Goal: Task Accomplishment & Management: Manage account settings

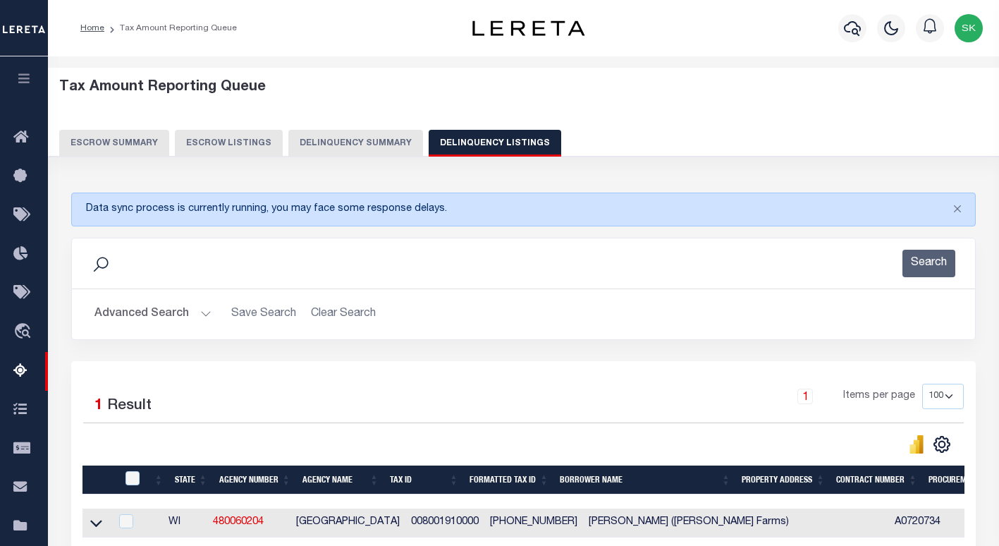
select select "100"
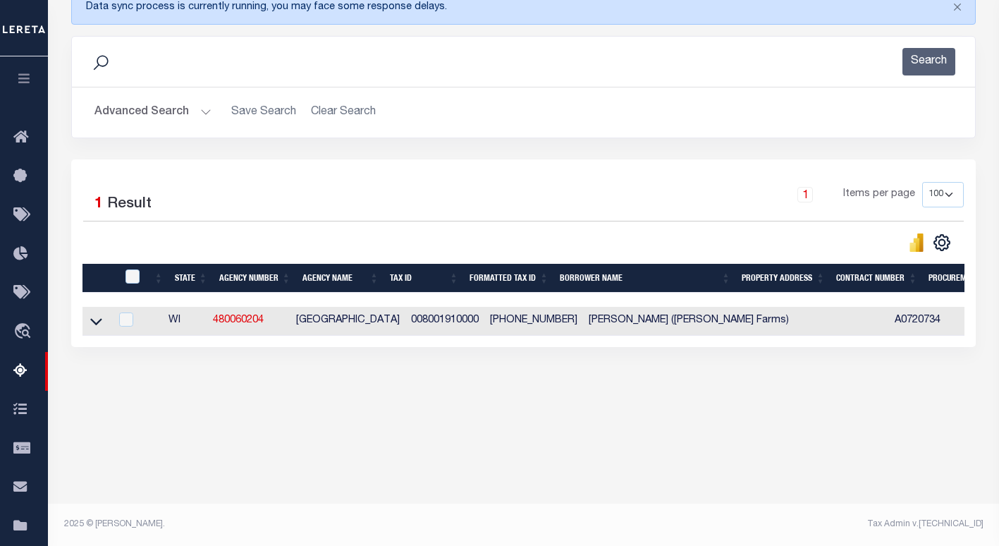
scroll to position [202, 0]
click at [127, 112] on button "Advanced Search" at bounding box center [152, 113] width 117 height 28
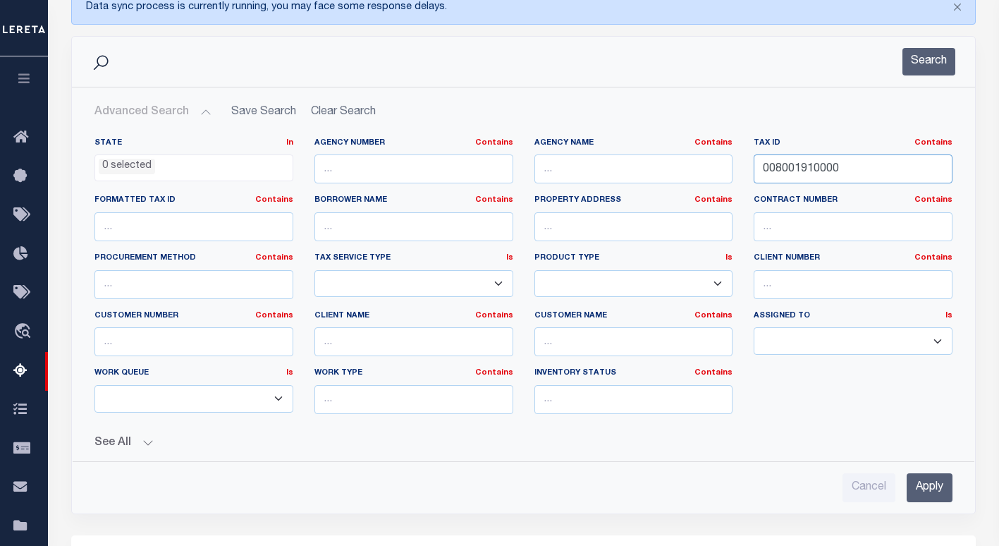
click at [812, 165] on input "008001910000" at bounding box center [853, 168] width 199 height 29
paste input "5"
type input "008001950000"
click at [915, 59] on button "Search" at bounding box center [929, 62] width 53 height 28
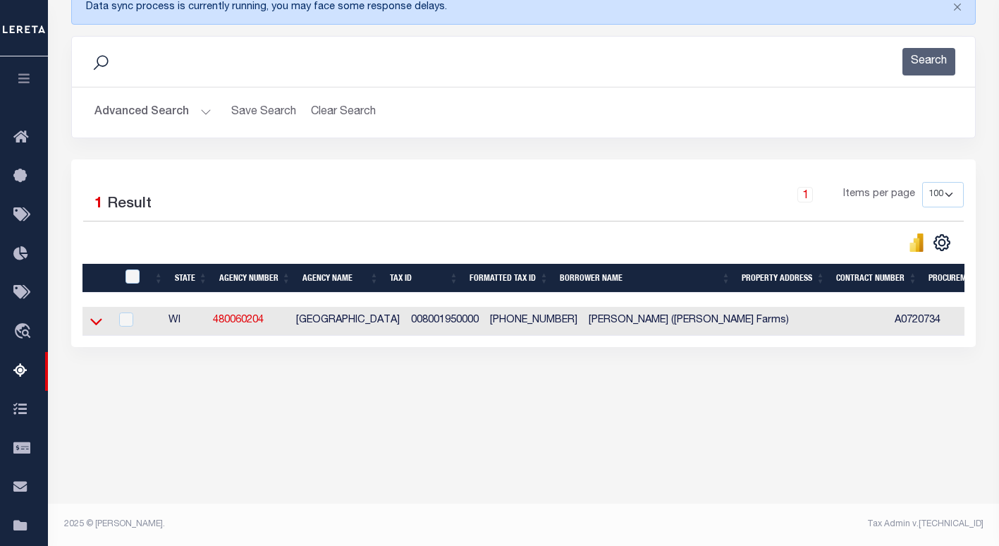
click at [99, 325] on icon at bounding box center [96, 321] width 12 height 7
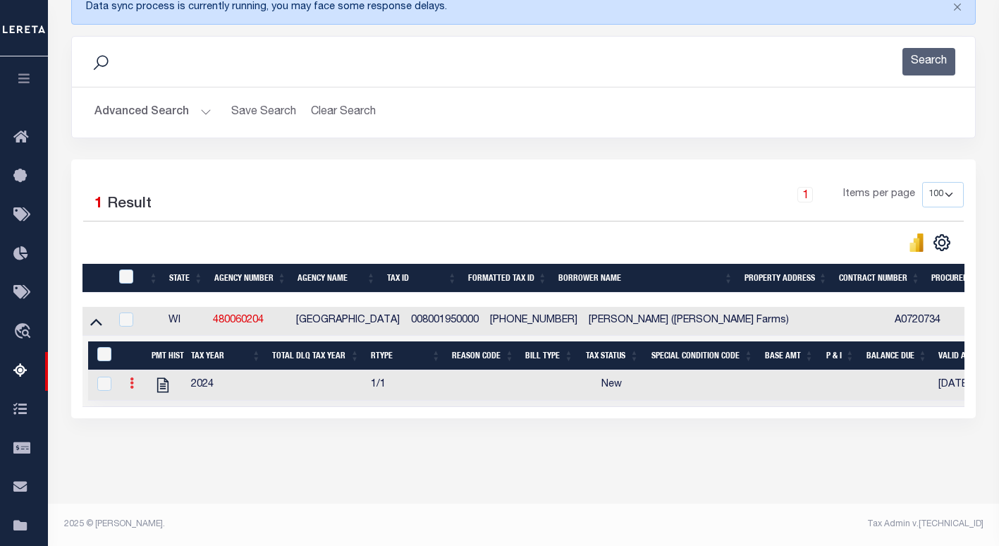
click at [130, 388] on icon at bounding box center [132, 382] width 4 height 11
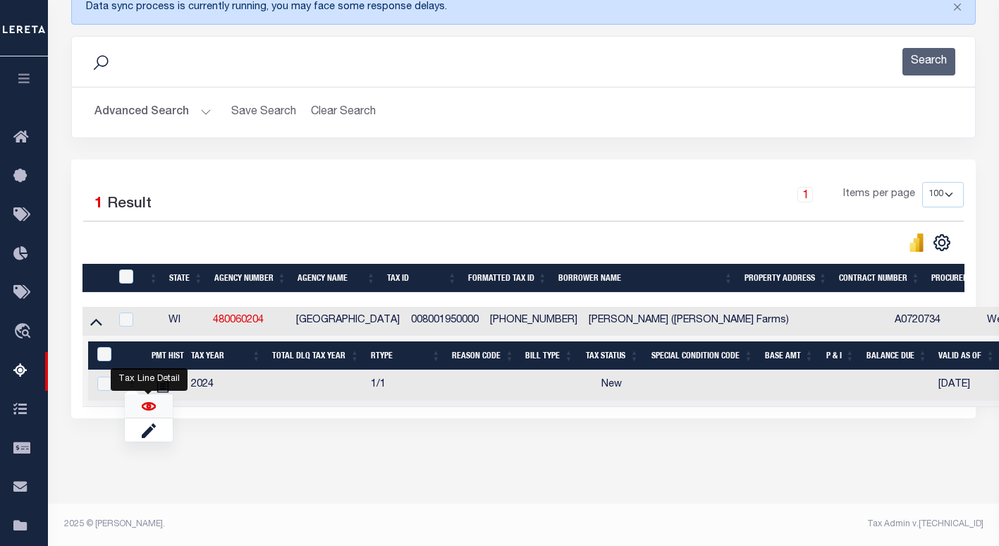
click at [144, 410] on img "" at bounding box center [149, 406] width 14 height 14
checkbox input "true"
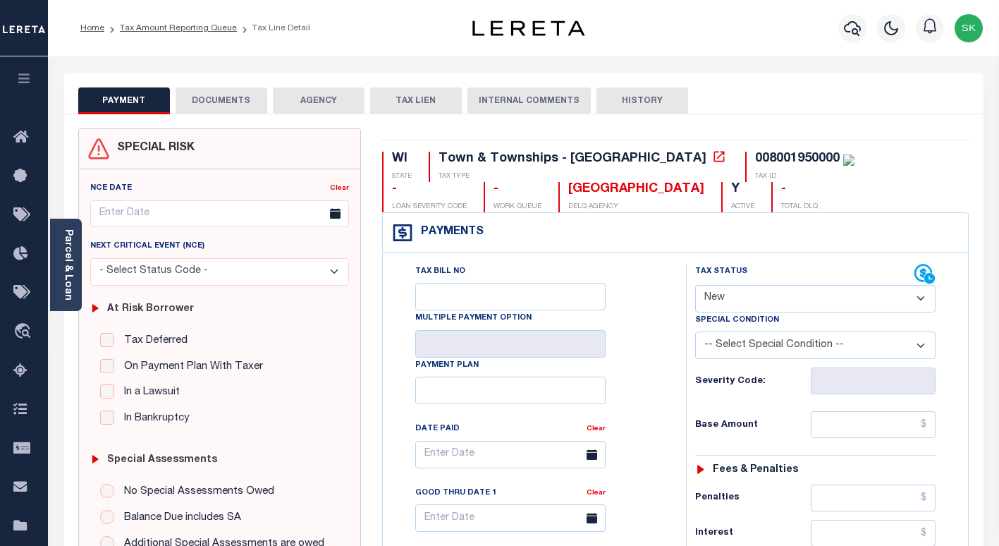
click at [705, 295] on select "- Select Status Code - Open Due/Unpaid Paid Incomplete No Tax Due Internal Refu…" at bounding box center [815, 299] width 240 height 28
select select "PYD"
click at [695, 286] on select "- Select Status Code - Open Due/Unpaid Paid Incomplete No Tax Due Internal Refu…" at bounding box center [815, 299] width 240 height 28
type input "[DATE]"
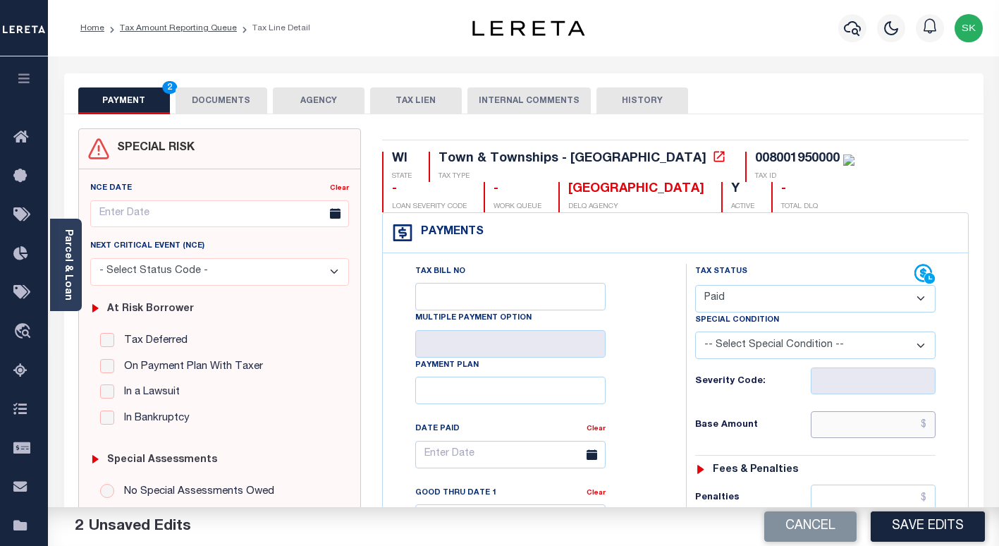
click at [825, 427] on input "text" at bounding box center [873, 424] width 125 height 27
type input "$0.00"
click at [625, 346] on div "Tax Bill No Multiple Payment Option Payment Plan Clear" at bounding box center [531, 462] width 268 height 396
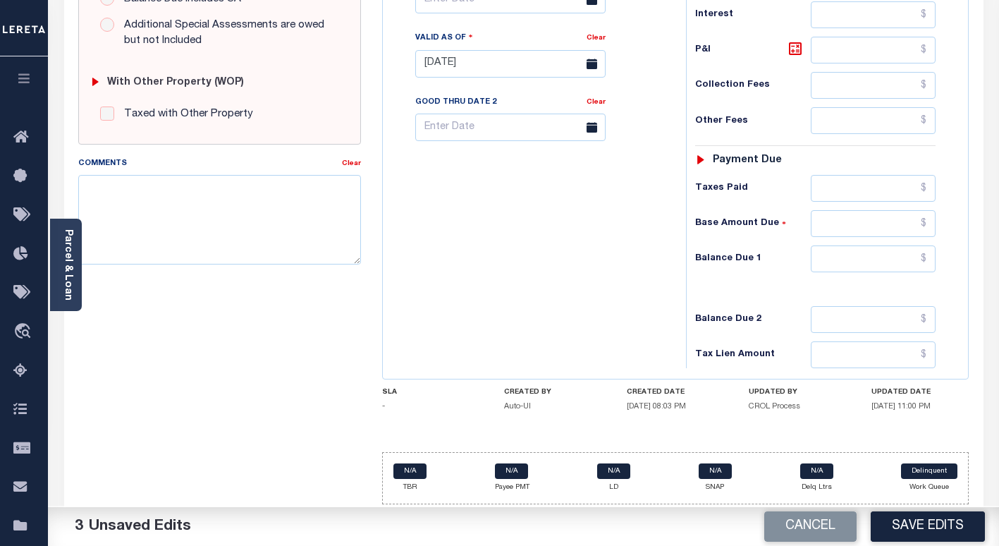
scroll to position [523, 0]
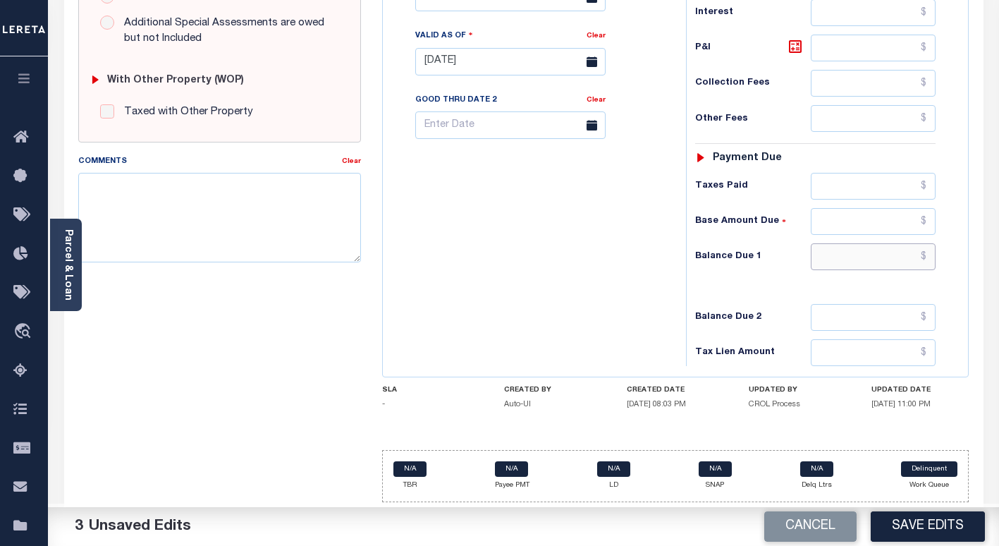
click at [833, 254] on input "text" at bounding box center [873, 256] width 125 height 27
type input "$0.00"
drag, startPoint x: 593, startPoint y: 266, endPoint x: 814, endPoint y: 490, distance: 314.7
click at [593, 266] on div "Tax Bill No Multiple Payment Option Payment Plan Clear" at bounding box center [530, 54] width 289 height 623
click at [905, 530] on button "Save Edits" at bounding box center [928, 526] width 114 height 30
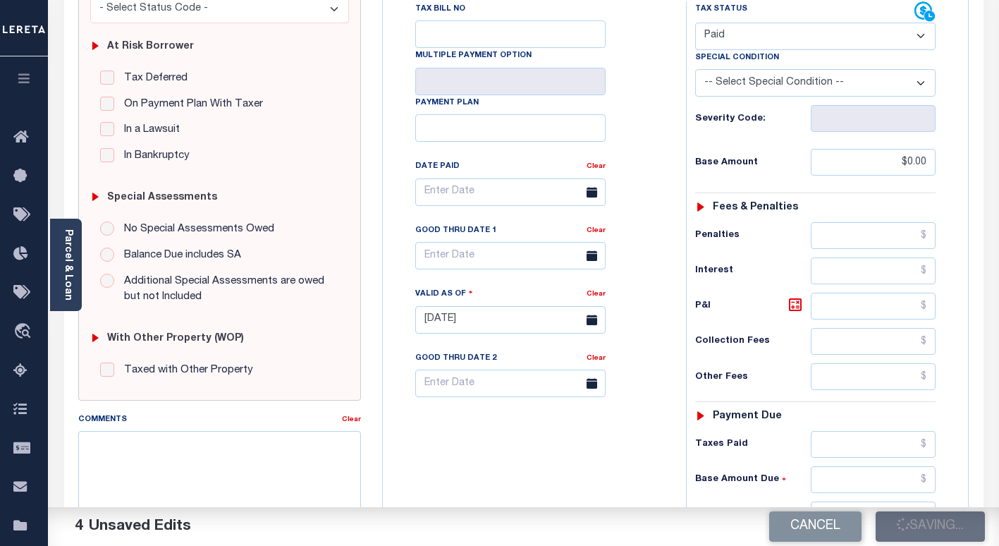
scroll to position [240, 0]
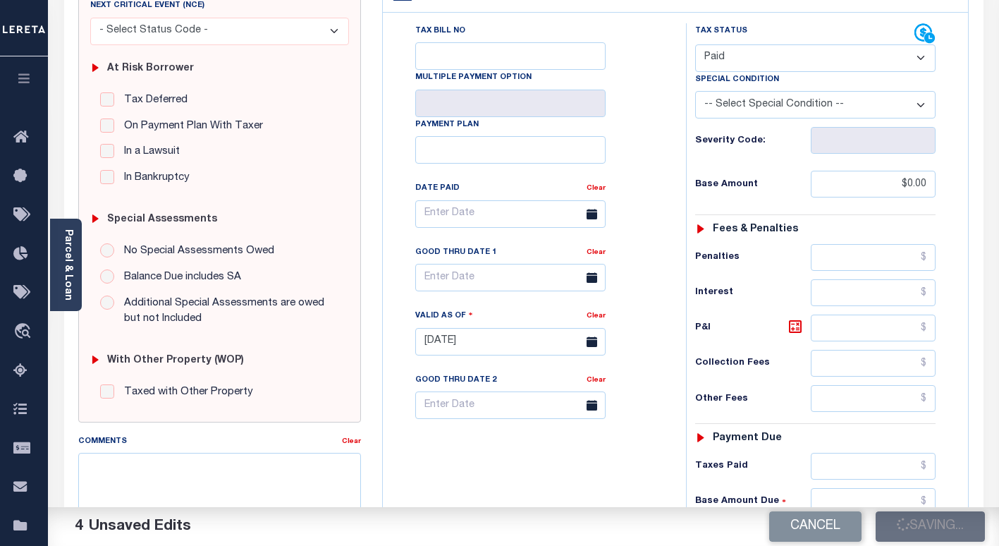
checkbox input "false"
type input "$0"
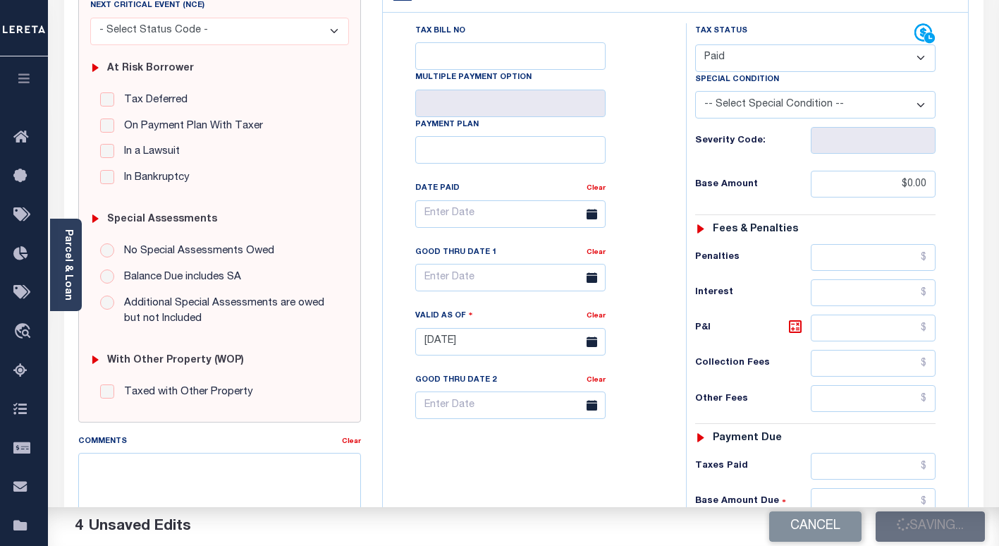
type input "$0"
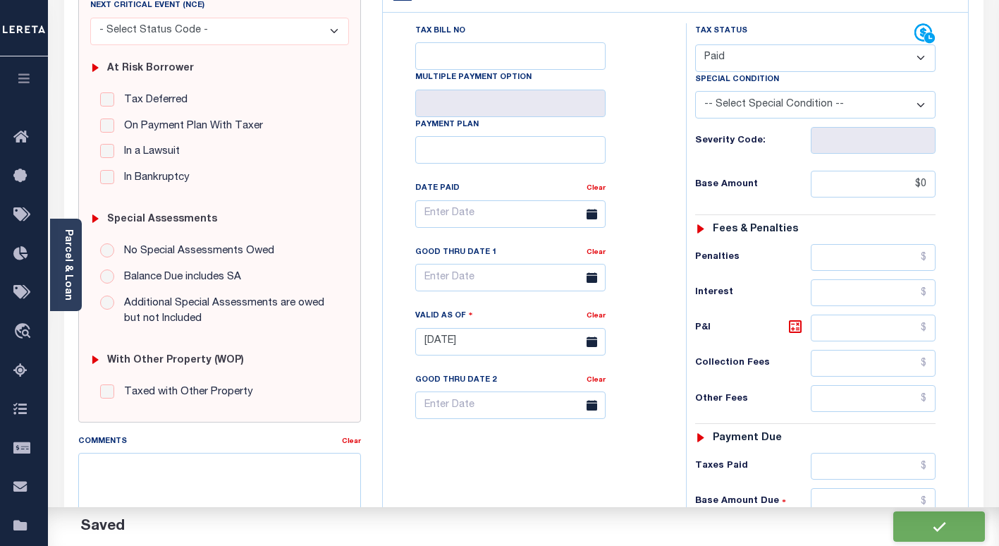
scroll to position [0, 0]
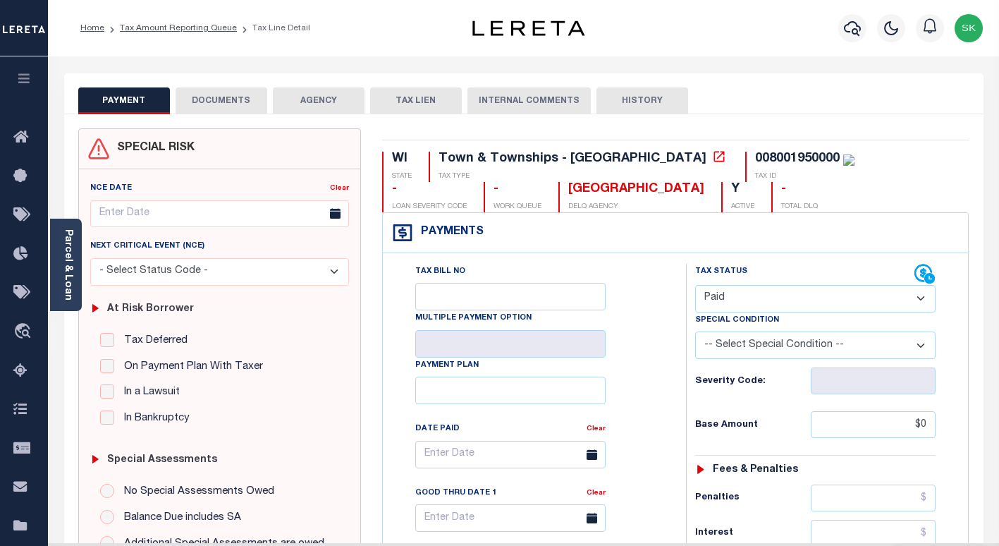
drag, startPoint x: 226, startPoint y: 102, endPoint x: 325, endPoint y: 89, distance: 100.3
click at [226, 102] on button "DOCUMENTS" at bounding box center [222, 100] width 92 height 27
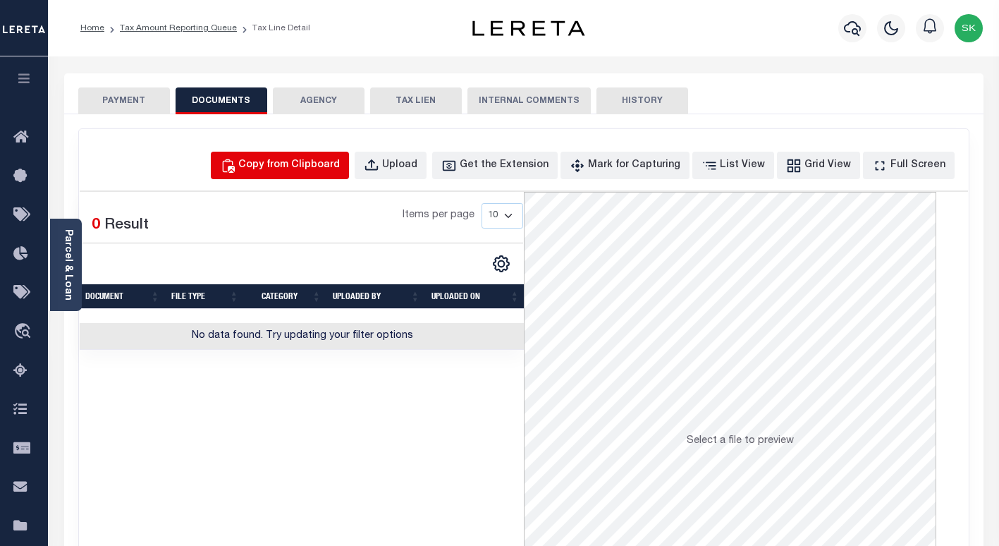
click at [336, 169] on div "Copy from Clipboard" at bounding box center [289, 166] width 102 height 16
select select "POP"
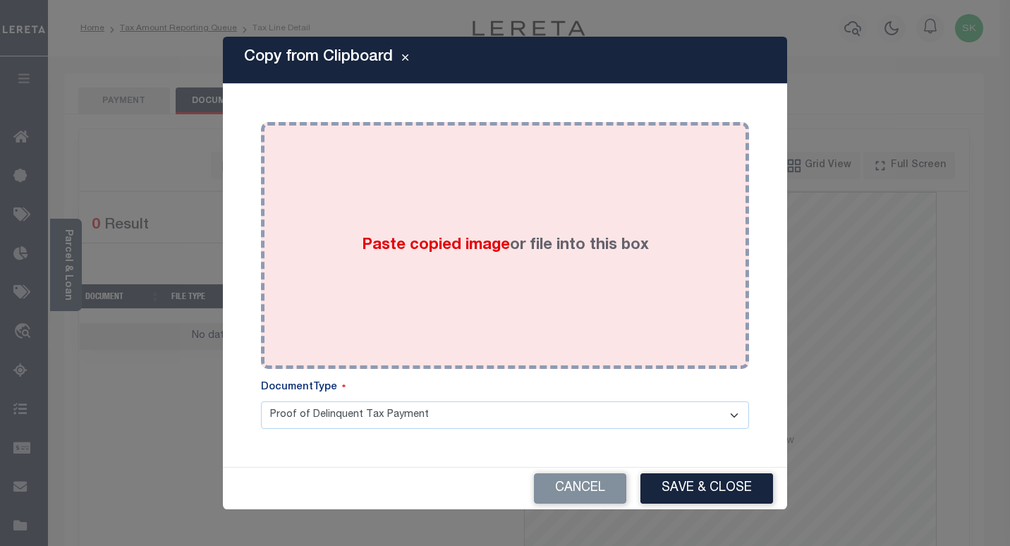
click at [357, 261] on div "Paste copied image or file into this box" at bounding box center [505, 246] width 467 height 226
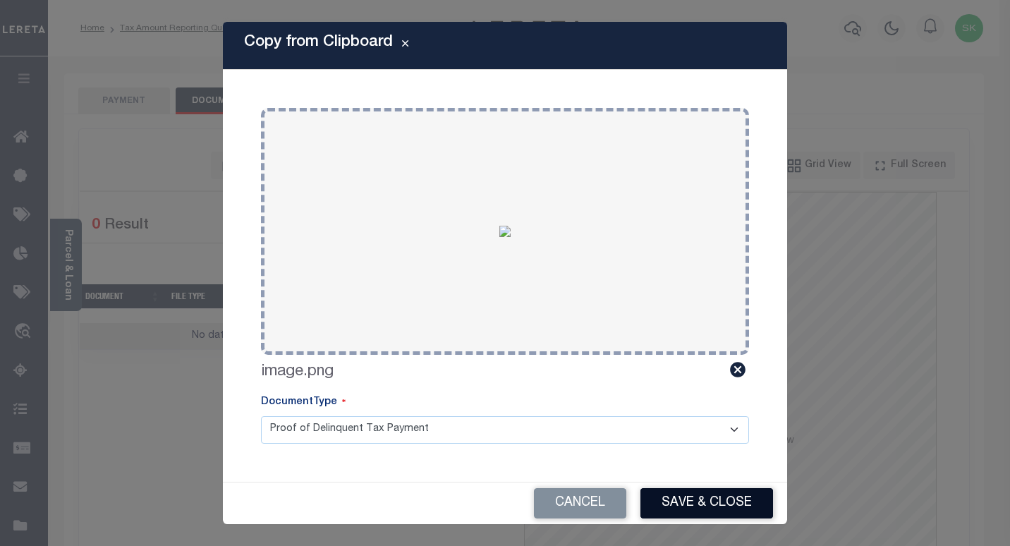
click at [703, 501] on button "Save & Close" at bounding box center [706, 503] width 133 height 30
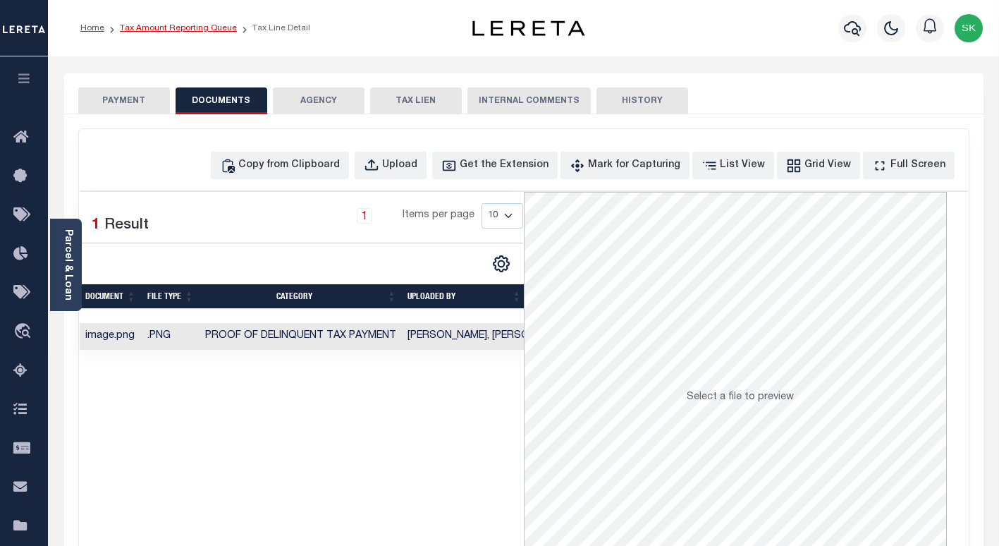
click at [147, 32] on link "Tax Amount Reporting Queue" at bounding box center [178, 28] width 117 height 8
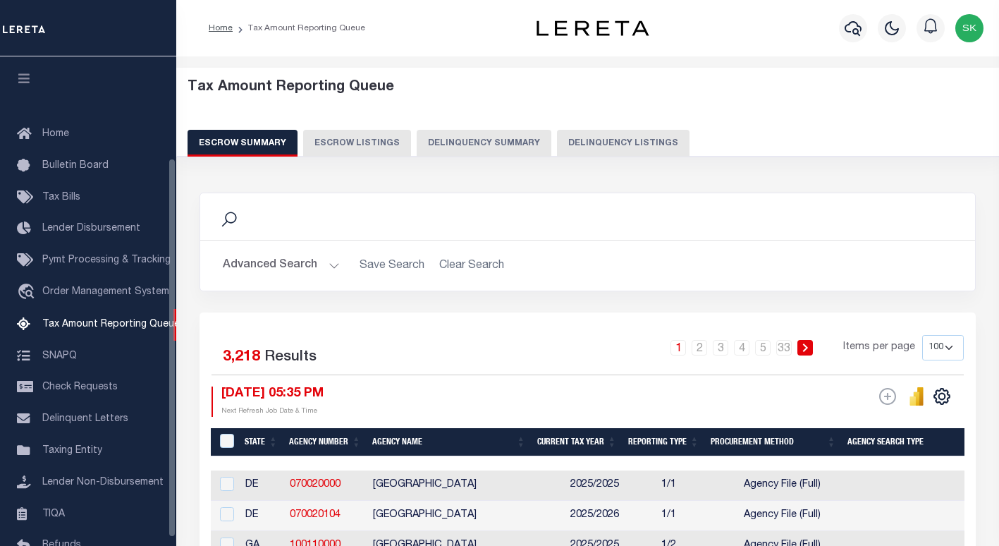
select select "100"
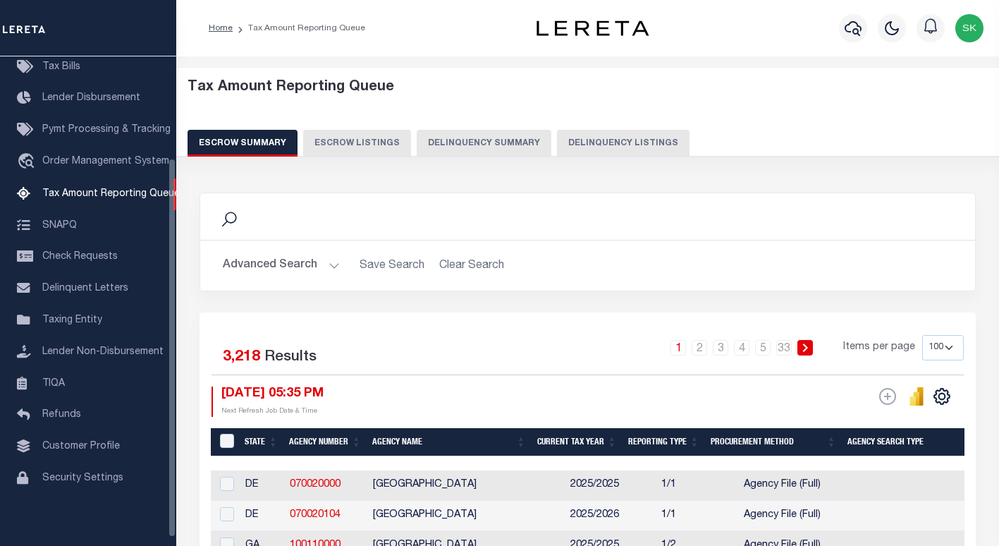
click at [557, 144] on button "Delinquency Listings" at bounding box center [623, 143] width 133 height 27
select select "100"
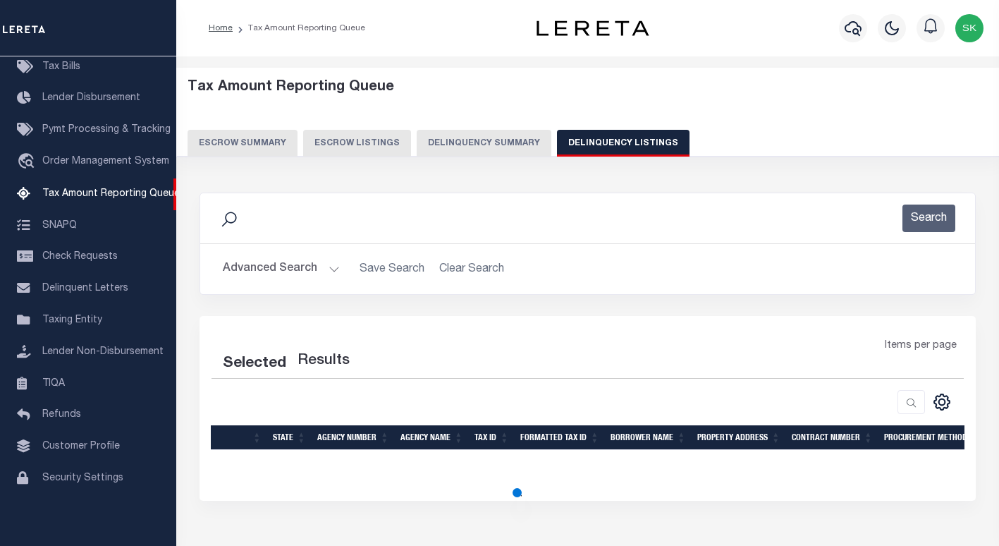
select select "100"
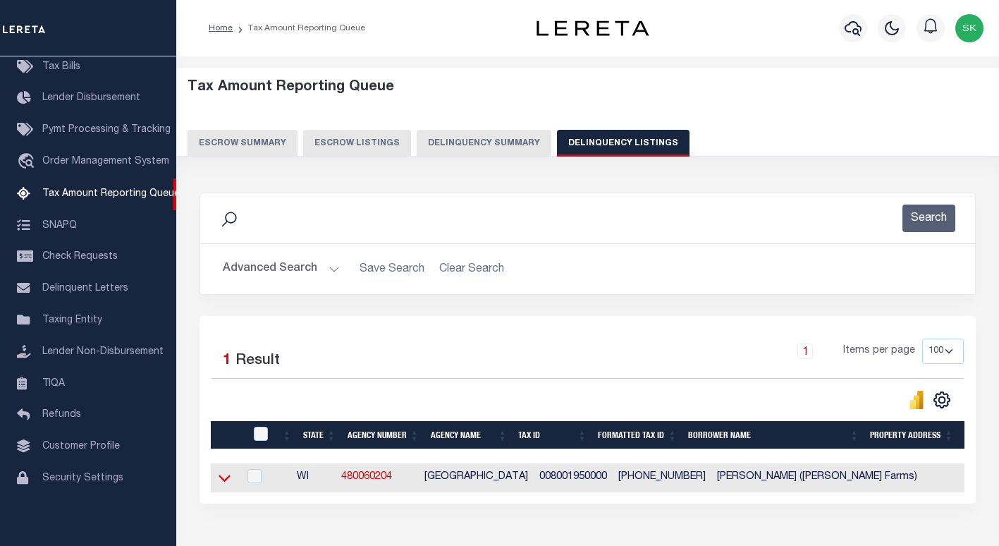
click at [226, 482] on icon at bounding box center [225, 478] width 12 height 7
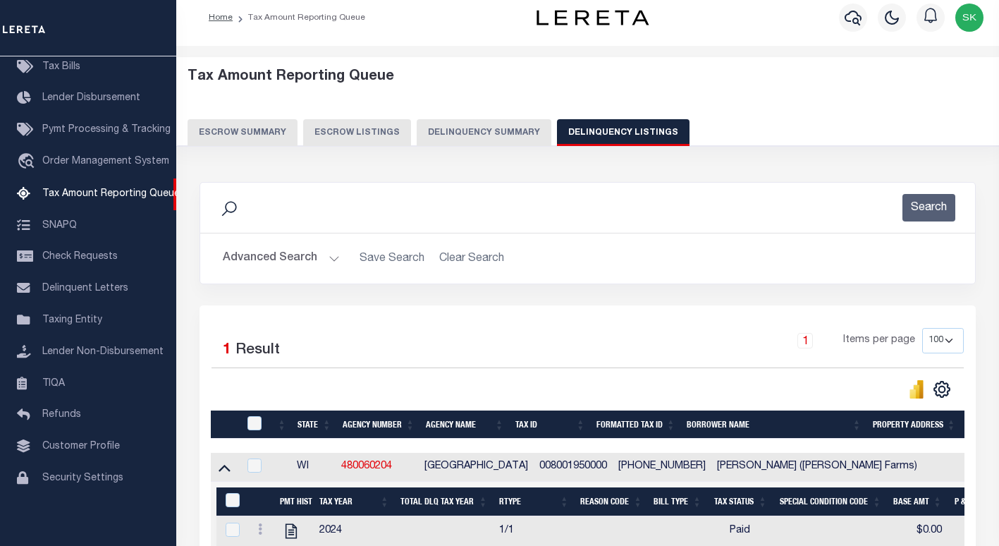
scroll to position [169, 0]
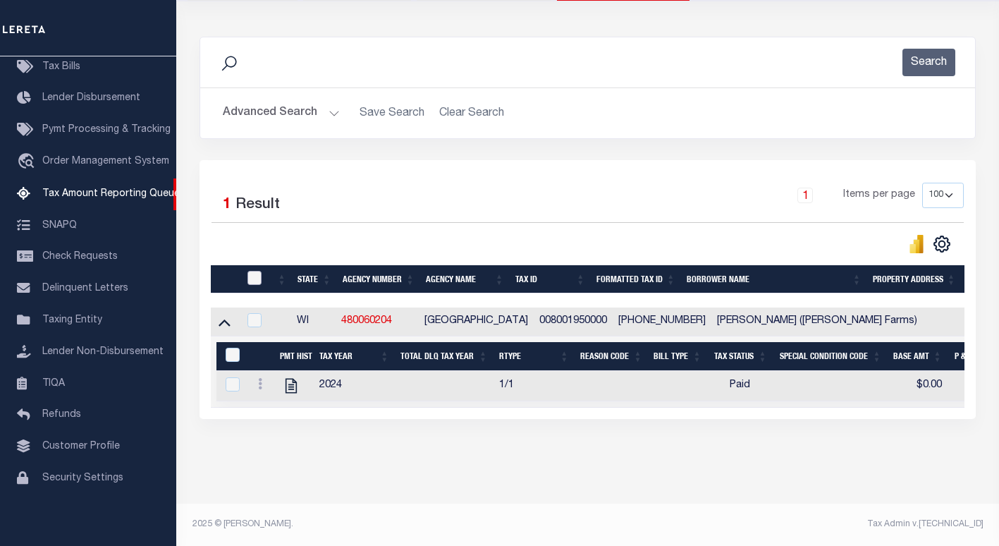
click at [251, 271] on input "checkbox" at bounding box center [255, 278] width 14 height 14
checkbox input "true"
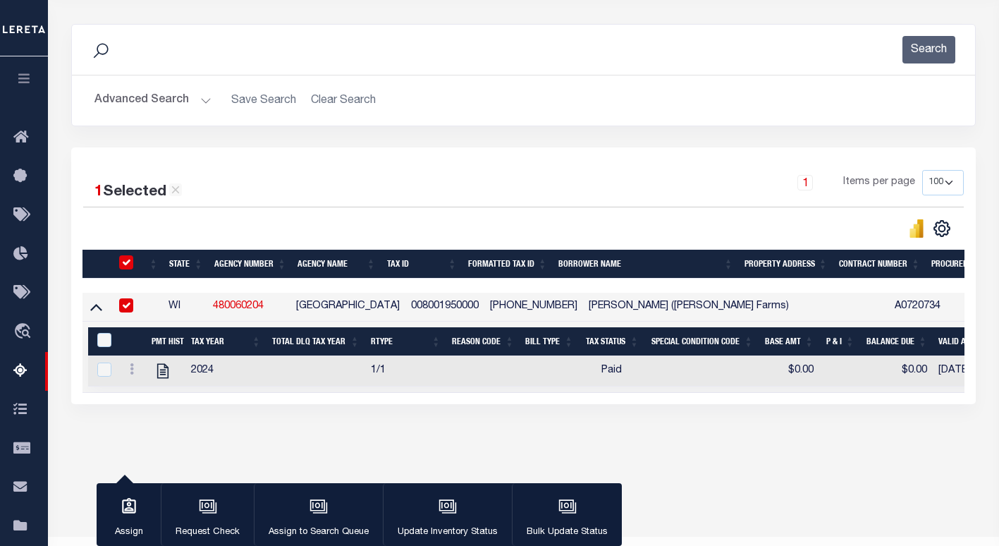
scroll to position [166, 0]
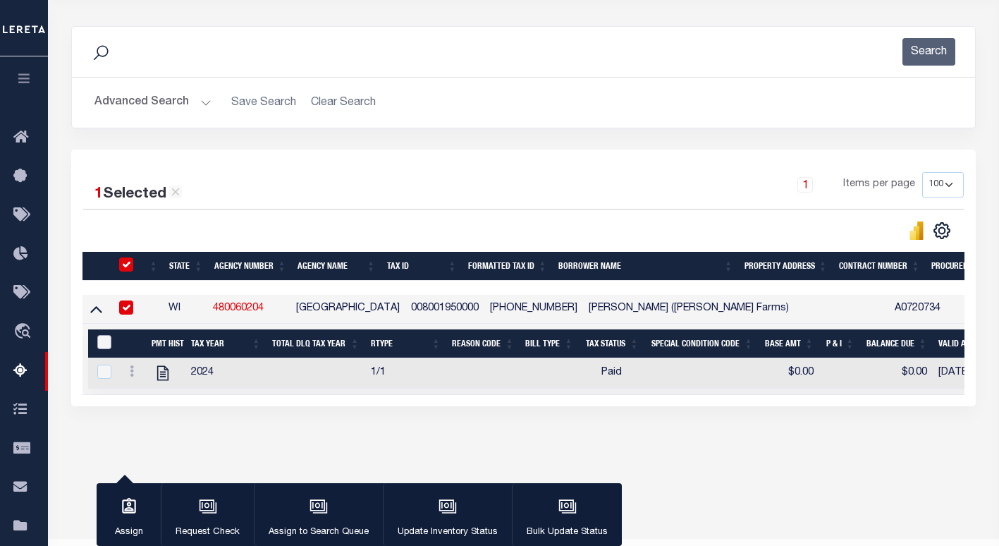
click at [102, 343] on input "&nbsp;" at bounding box center [104, 342] width 14 height 14
checkbox input "true"
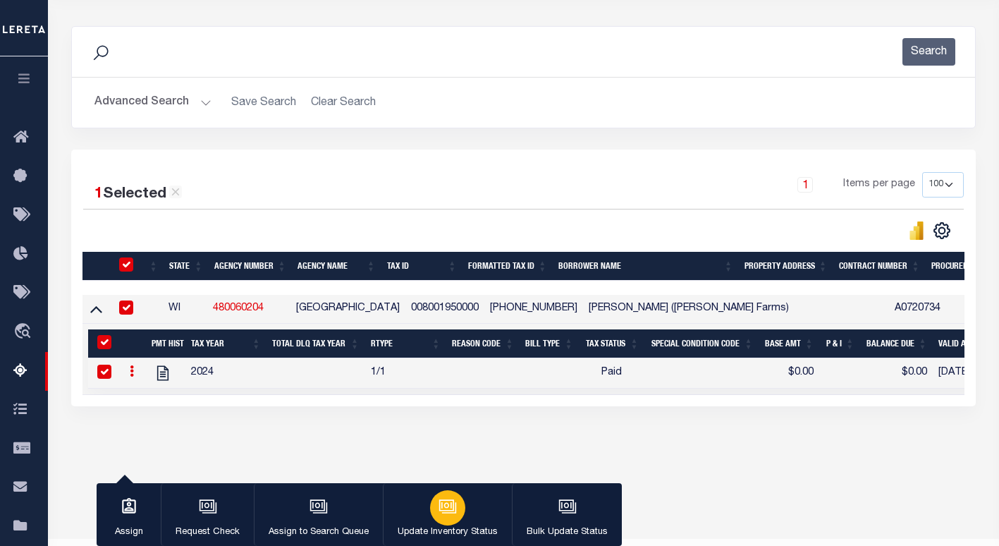
click at [444, 508] on icon "button" at bounding box center [446, 505] width 11 height 6
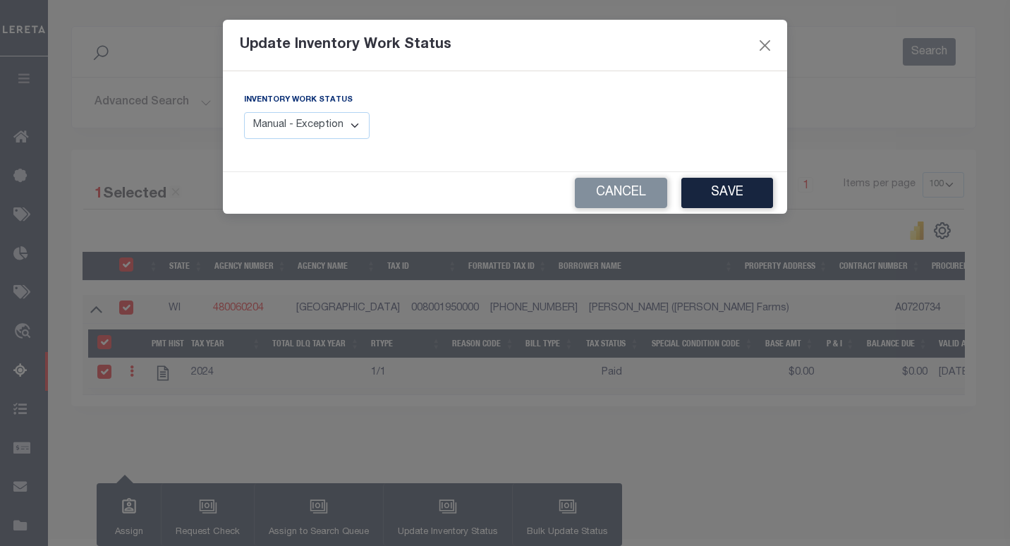
click at [351, 131] on select "Manual - Exception Pended - Awaiting Search Late Add Exception Completed" at bounding box center [307, 126] width 126 height 28
select select "4"
click at [244, 112] on select "Manual - Exception Pended - Awaiting Search Late Add Exception Completed" at bounding box center [307, 126] width 126 height 28
click at [726, 194] on button "Save" at bounding box center [727, 193] width 92 height 30
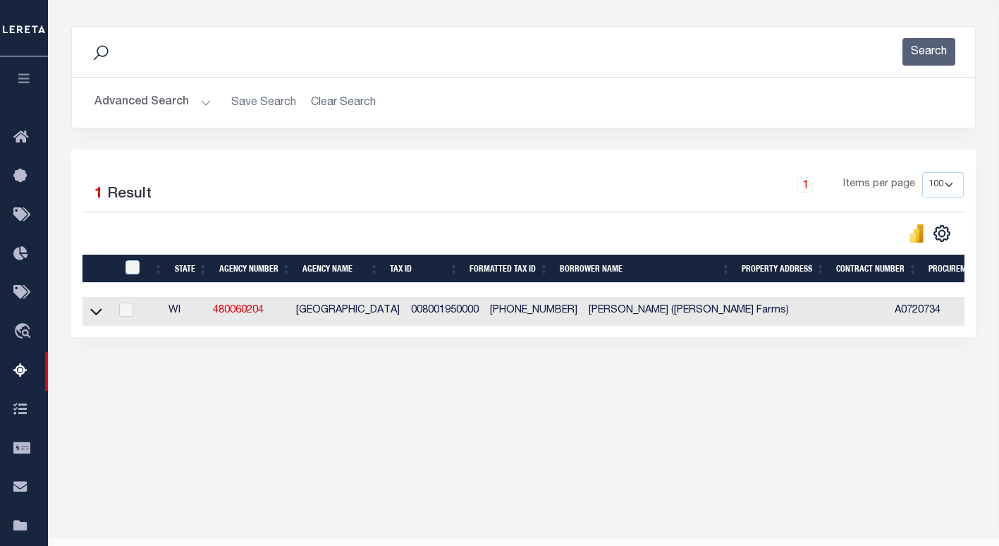
click at [149, 103] on button "Advanced Search" at bounding box center [152, 103] width 117 height 28
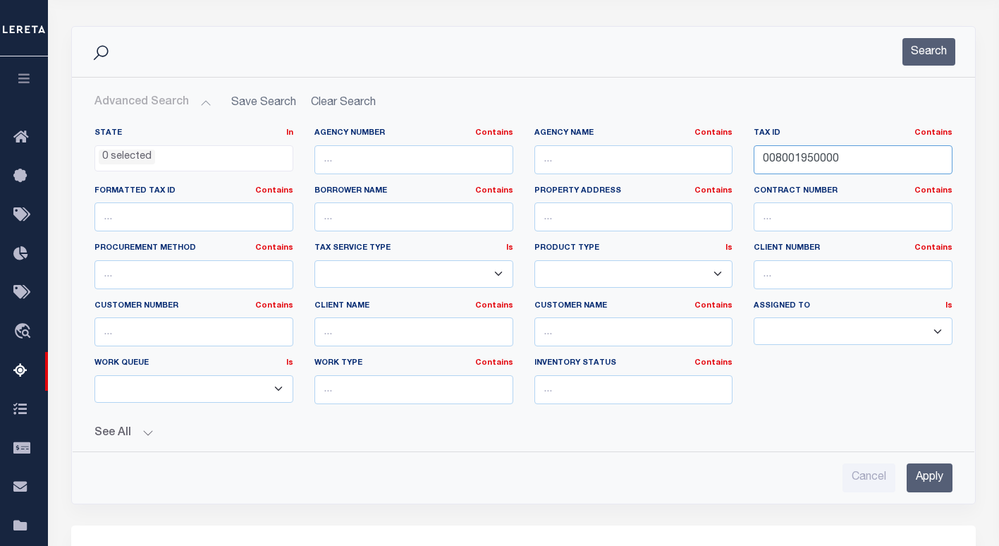
click at [786, 163] on input "008001950000" at bounding box center [853, 159] width 199 height 29
paste input "6"
type input "008001960000"
click at [918, 65] on button "Search" at bounding box center [929, 52] width 53 height 28
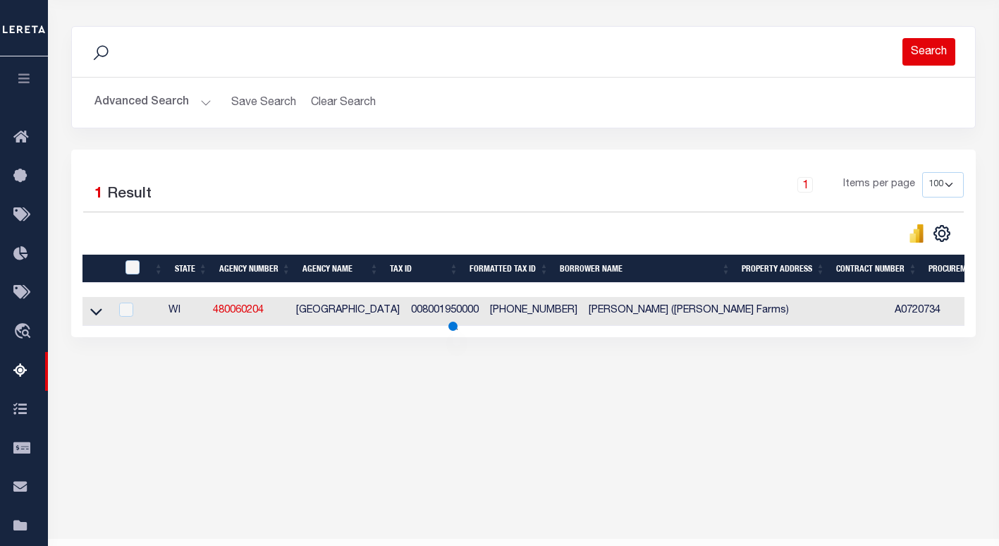
click at [917, 54] on button "Search" at bounding box center [929, 52] width 53 height 28
click at [97, 314] on icon at bounding box center [96, 311] width 12 height 15
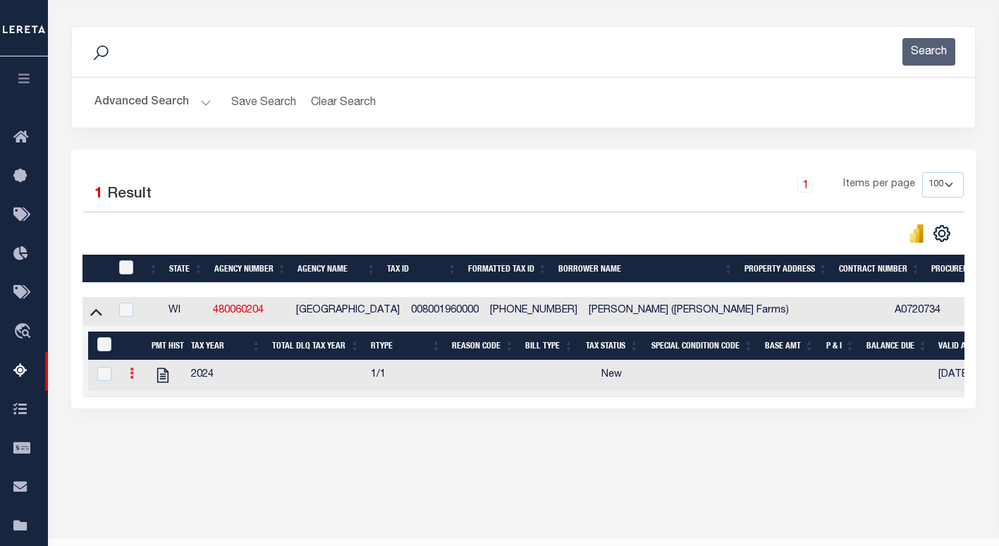
drag, startPoint x: 131, startPoint y: 377, endPoint x: 132, endPoint y: 386, distance: 8.5
click at [132, 379] on icon at bounding box center [132, 372] width 4 height 11
click at [146, 401] on img "" at bounding box center [149, 396] width 14 height 14
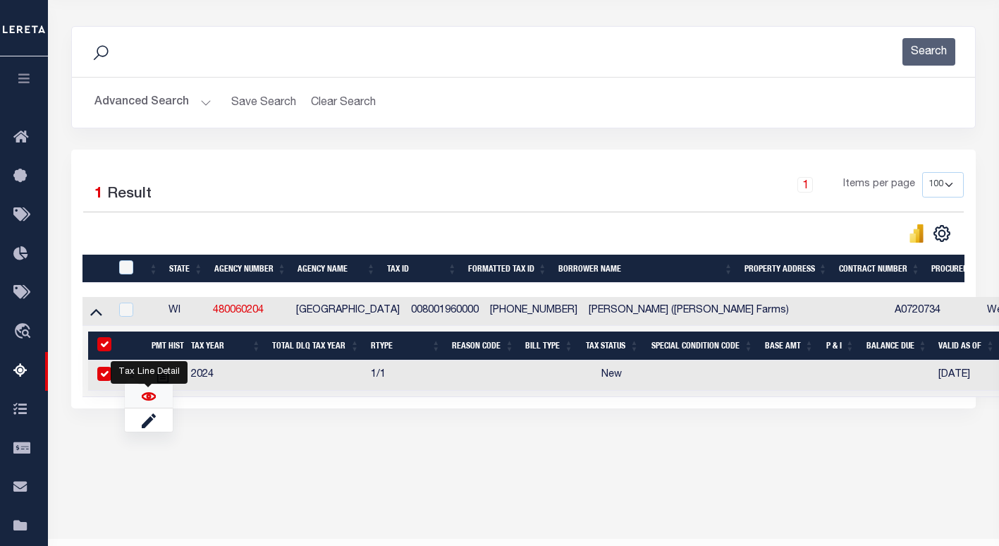
checkbox input "true"
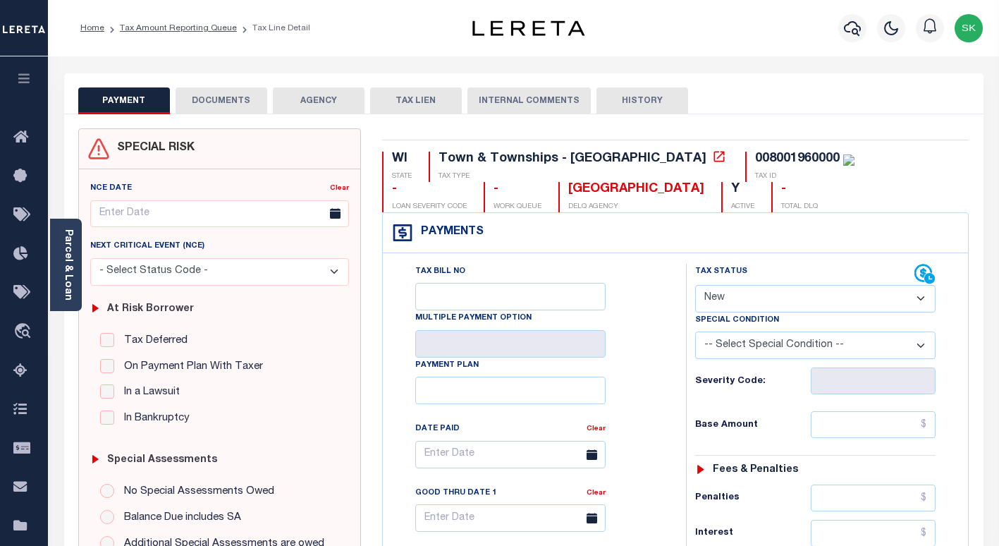
click at [730, 295] on select "- Select Status Code - Open Due/Unpaid Paid Incomplete No Tax Due Internal Refu…" at bounding box center [815, 299] width 240 height 28
select select "PYD"
click at [695, 286] on select "- Select Status Code - Open Due/Unpaid Paid Incomplete No Tax Due Internal Refu…" at bounding box center [815, 299] width 240 height 28
type input "[DATE]"
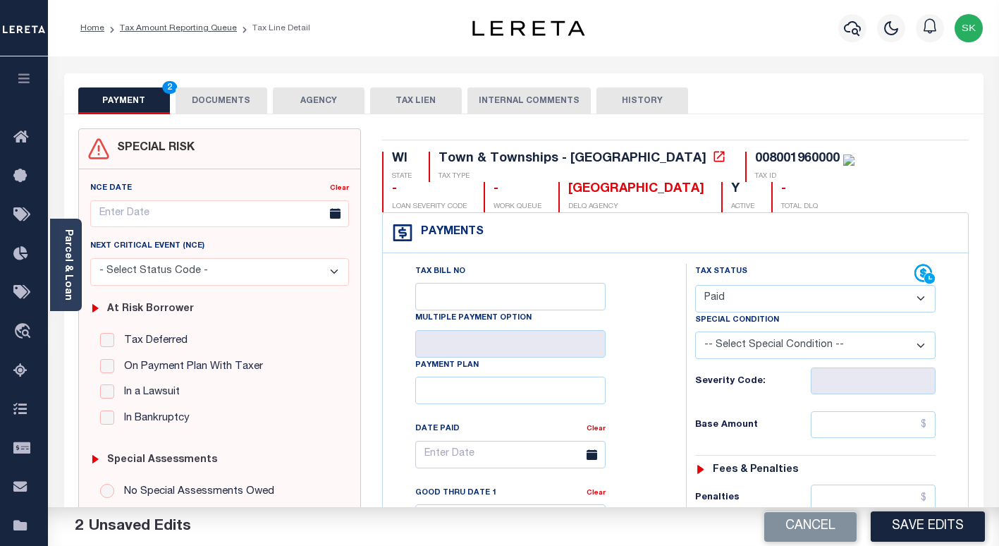
drag, startPoint x: 668, startPoint y: 368, endPoint x: 875, endPoint y: 417, distance: 213.0
click at [874, 416] on input "text" at bounding box center [873, 424] width 125 height 27
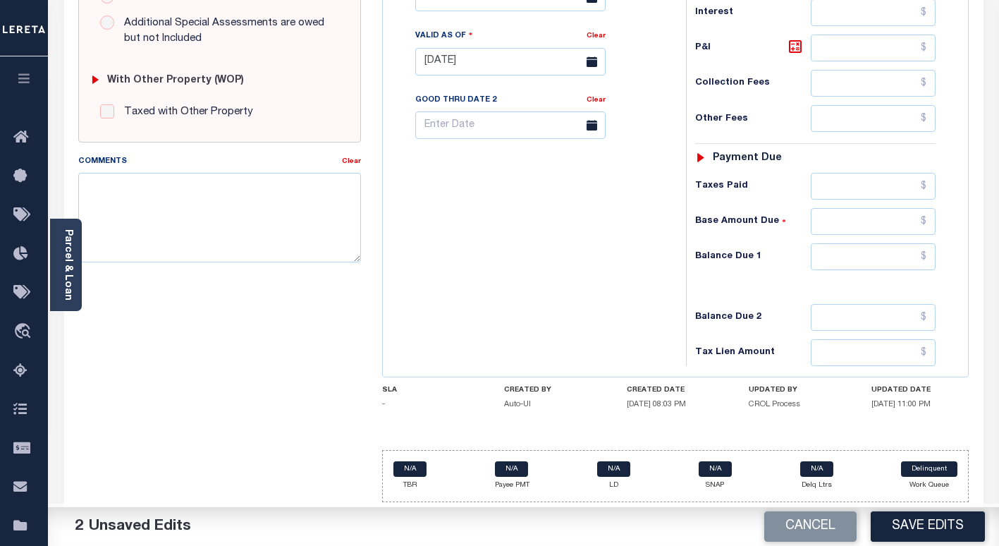
scroll to position [523, 0]
type input "$0.00"
click at [831, 258] on input "text" at bounding box center [873, 256] width 125 height 27
type input "$0.00"
drag, startPoint x: 605, startPoint y: 240, endPoint x: 848, endPoint y: 496, distance: 353.2
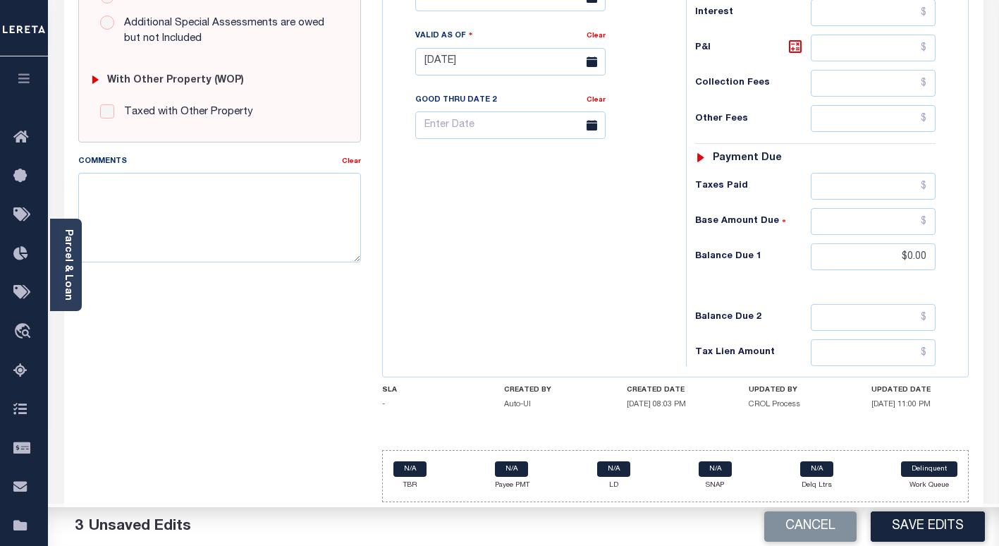
click at [609, 243] on div "Tax Bill No Multiple Payment Option Payment Plan Clear" at bounding box center [530, 54] width 289 height 623
drag, startPoint x: 896, startPoint y: 532, endPoint x: 546, endPoint y: 387, distance: 378.5
click at [896, 530] on button "Save Edits" at bounding box center [928, 526] width 114 height 30
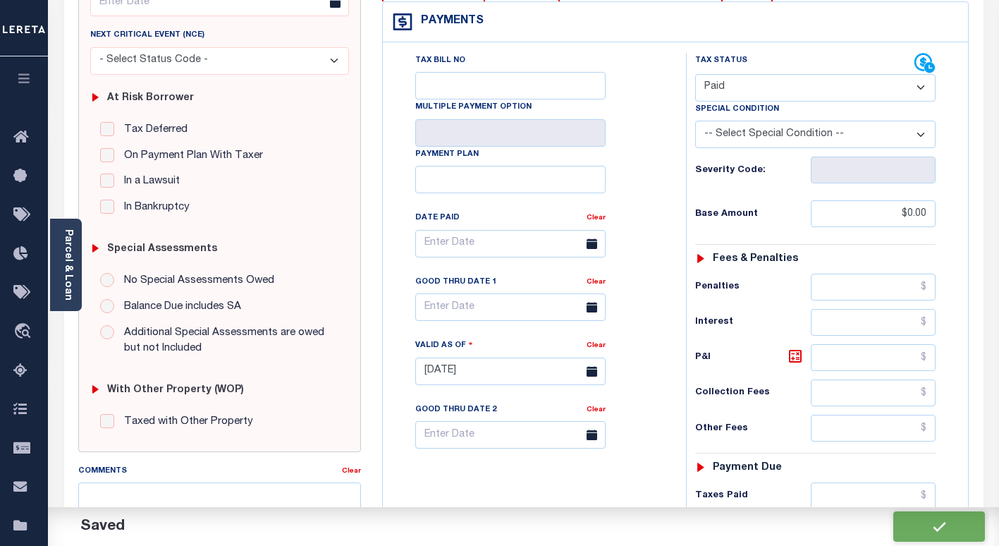
checkbox input "false"
type input "$0"
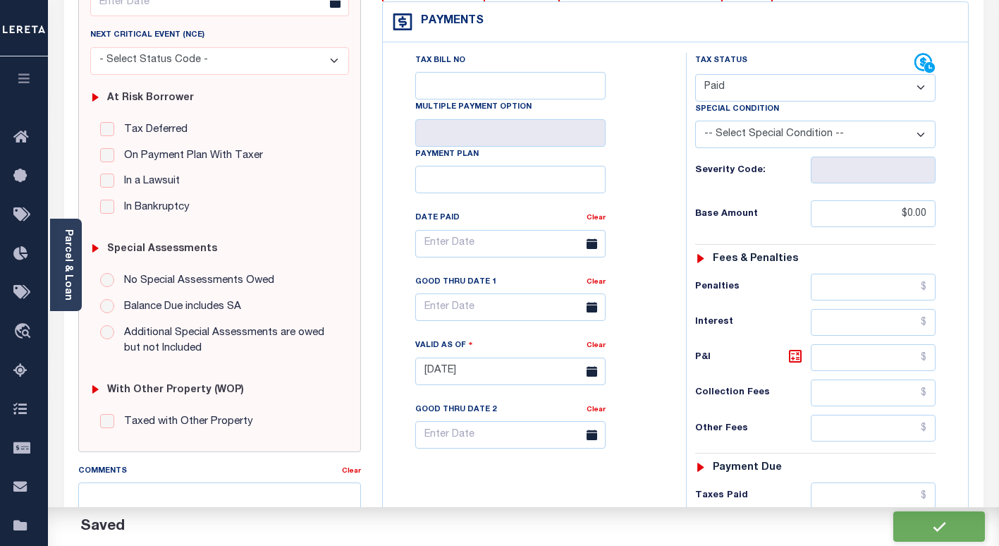
type input "$0"
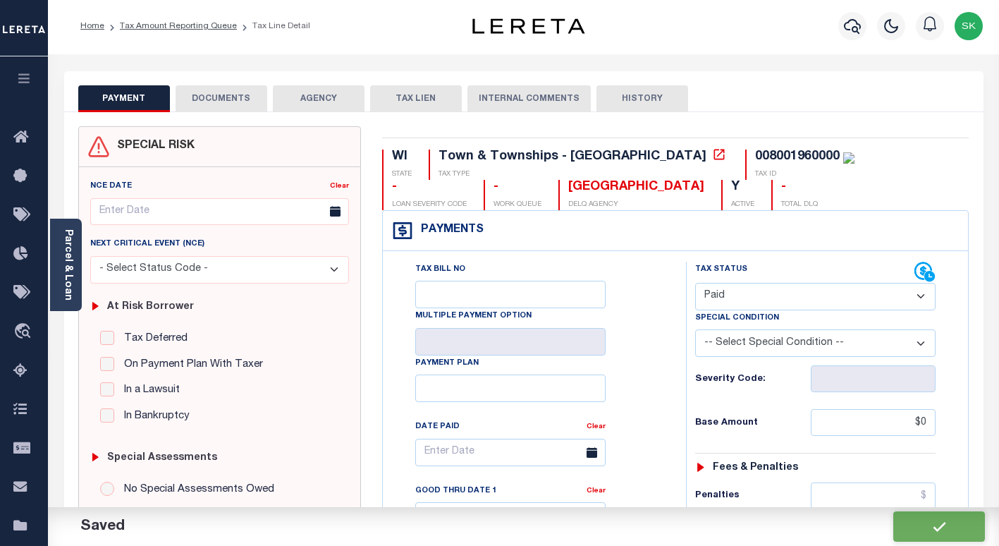
scroll to position [0, 0]
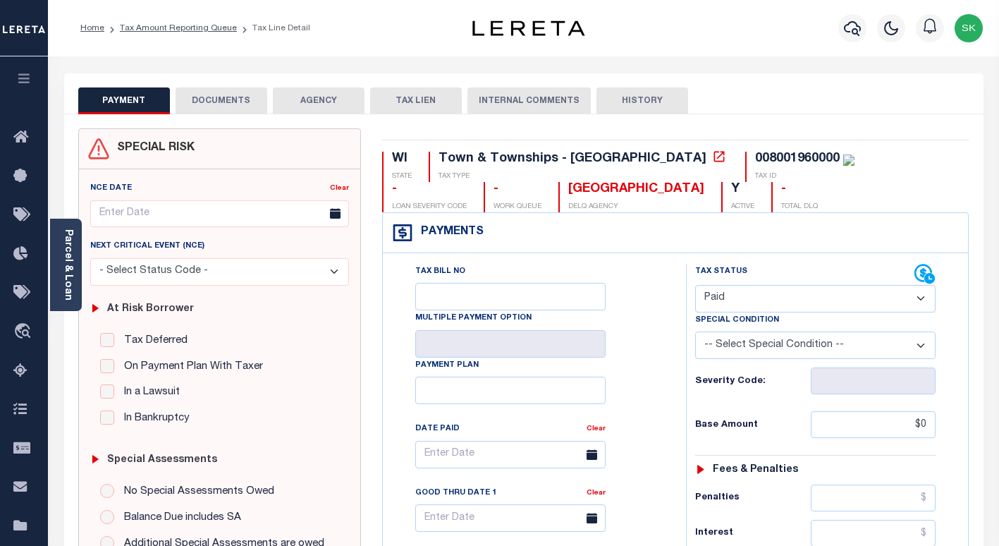
click at [235, 96] on button "DOCUMENTS" at bounding box center [222, 100] width 92 height 27
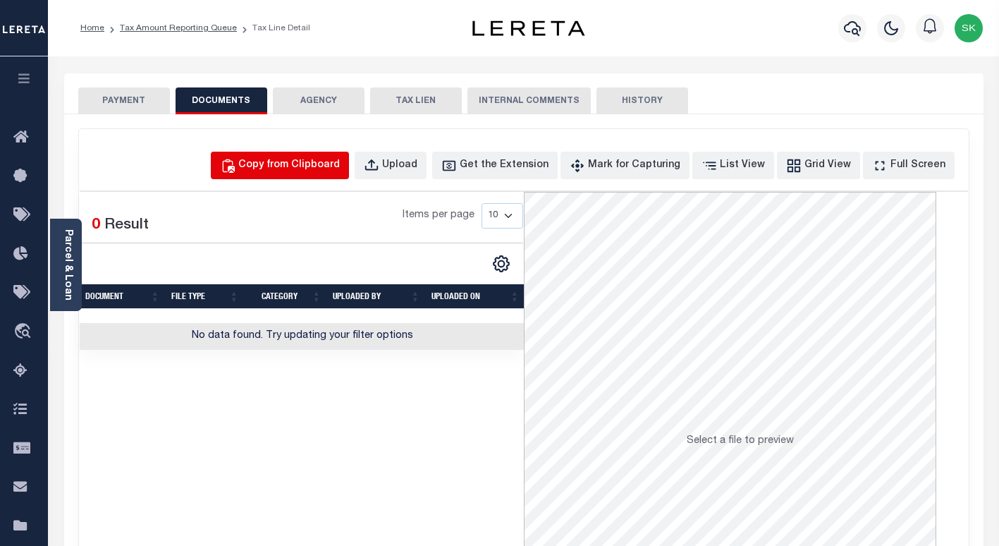
click at [317, 161] on div "Copy from Clipboard" at bounding box center [289, 166] width 102 height 16
select select "POP"
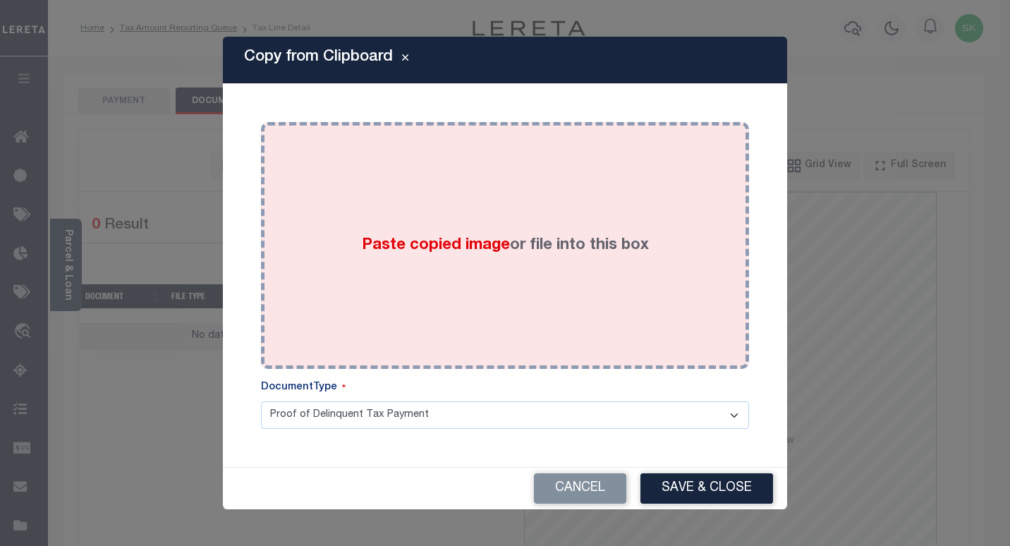
click at [397, 253] on span "Paste copied image" at bounding box center [436, 246] width 148 height 16
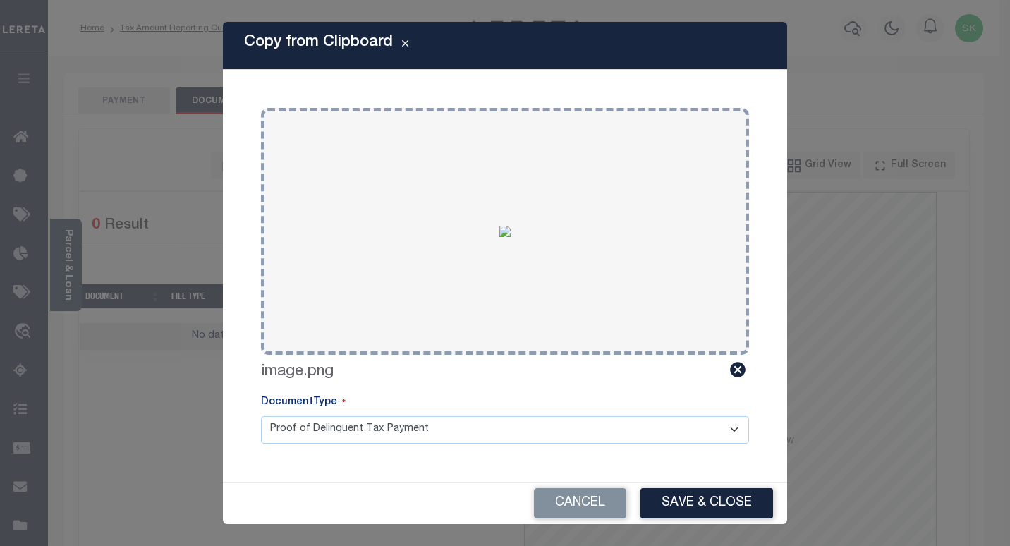
click at [672, 499] on button "Save & Close" at bounding box center [706, 503] width 133 height 30
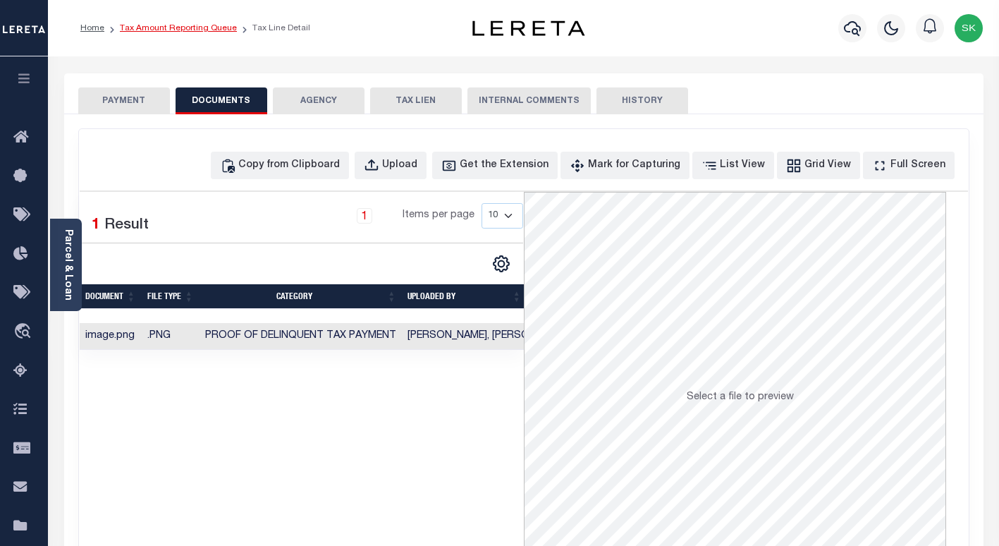
click at [152, 28] on link "Tax Amount Reporting Queue" at bounding box center [178, 28] width 117 height 8
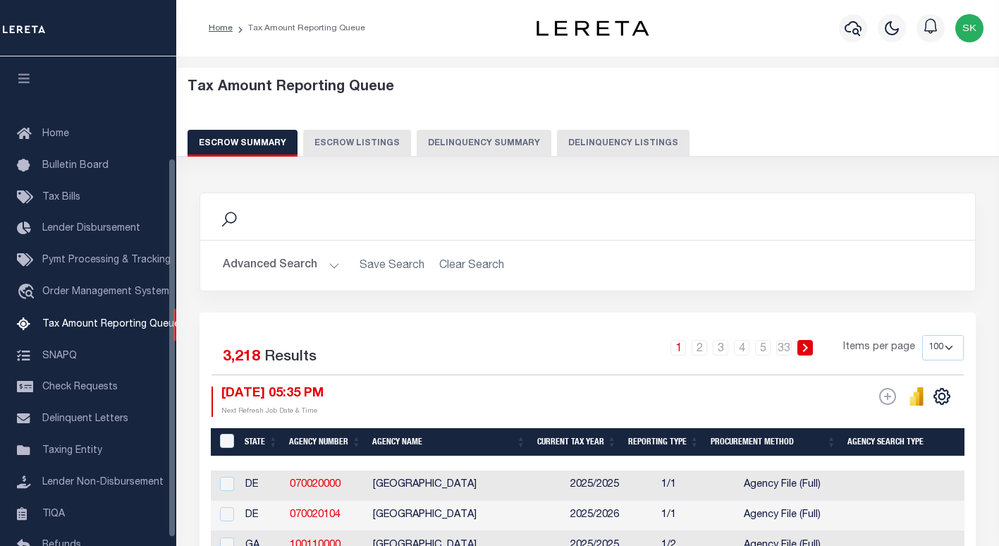
select select "100"
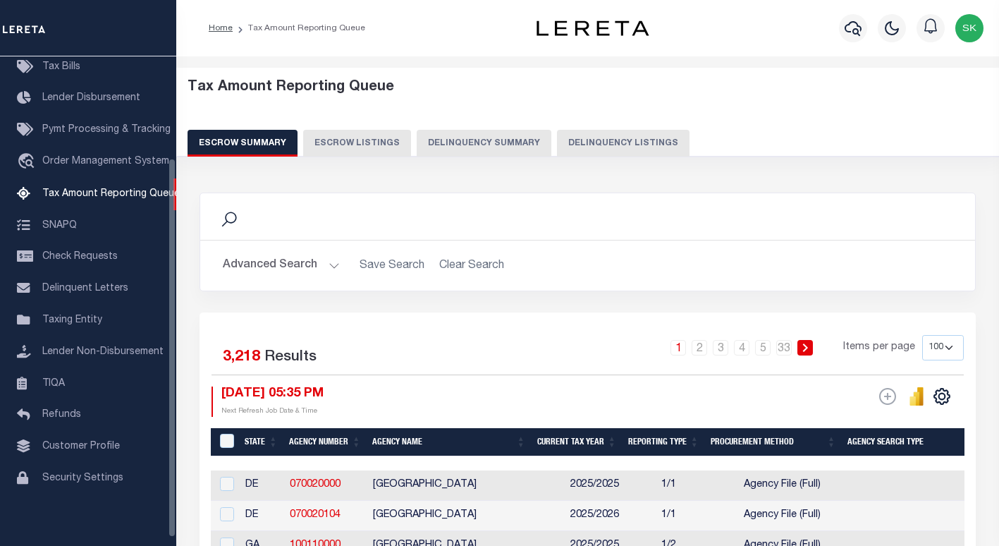
click at [621, 142] on button "Delinquency Listings" at bounding box center [623, 143] width 133 height 27
select select "100"
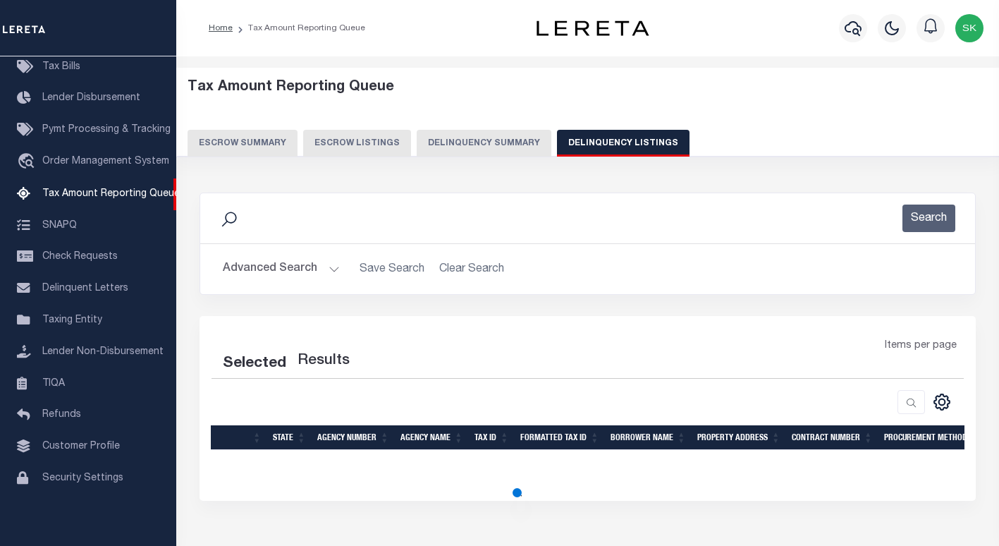
select select "100"
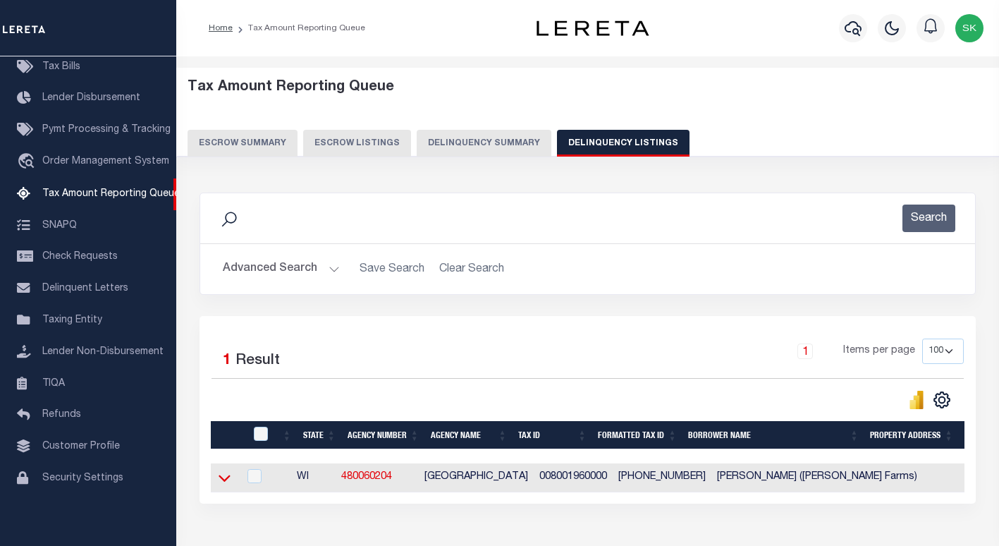
click at [221, 480] on icon at bounding box center [225, 478] width 12 height 7
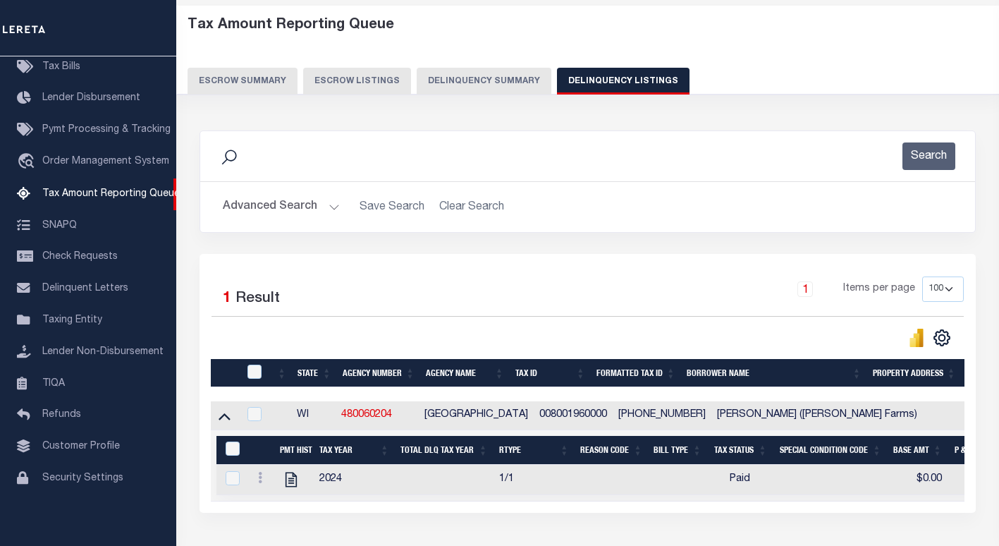
scroll to position [71, 0]
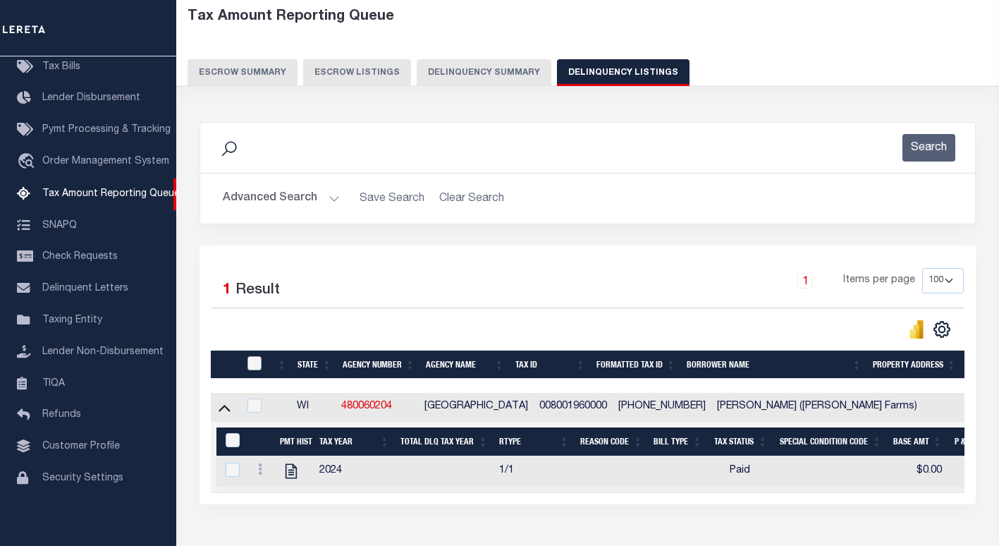
click at [252, 360] on input "checkbox" at bounding box center [255, 363] width 14 height 14
checkbox input "true"
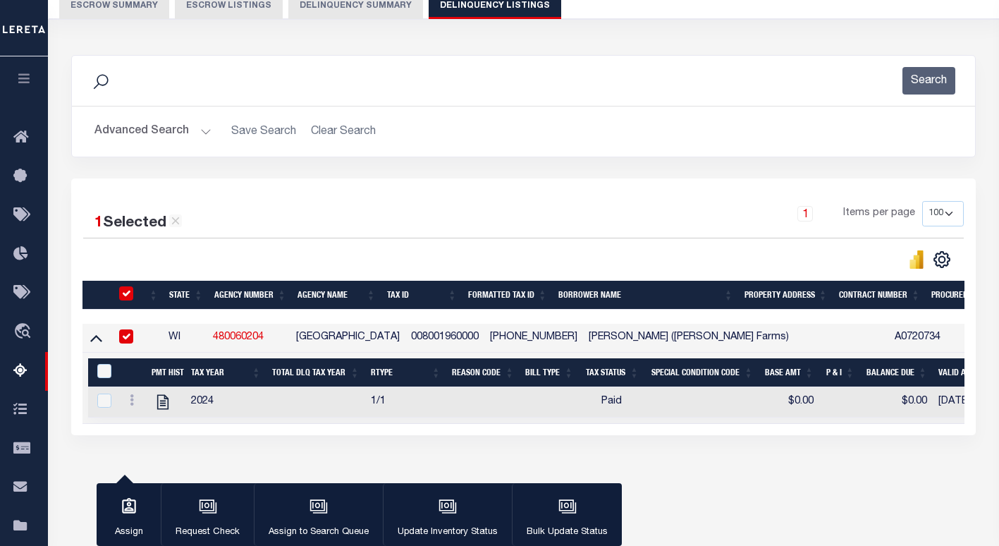
scroll to position [141, 0]
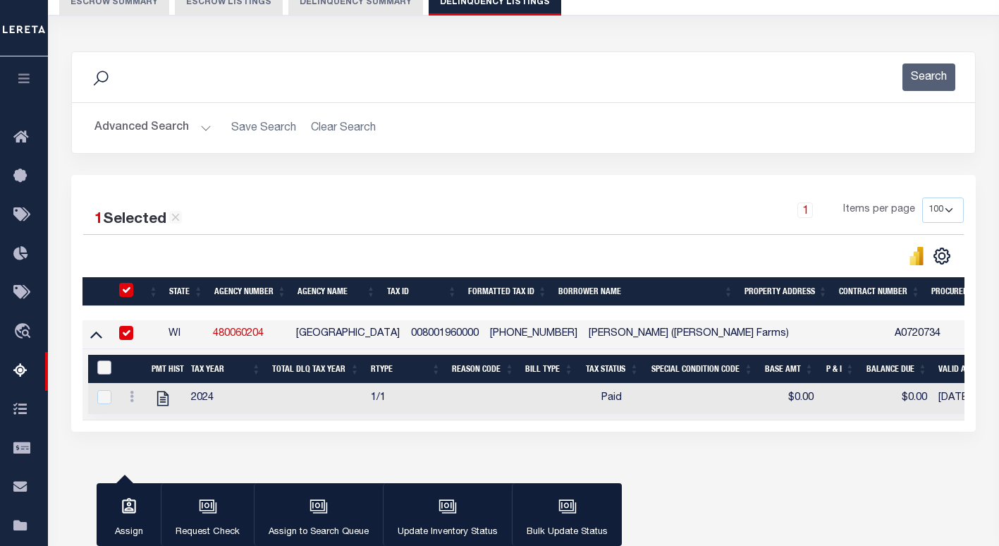
drag, startPoint x: 99, startPoint y: 370, endPoint x: 111, endPoint y: 376, distance: 12.9
click at [99, 370] on input "&nbsp;" at bounding box center [104, 367] width 14 height 14
checkbox input "true"
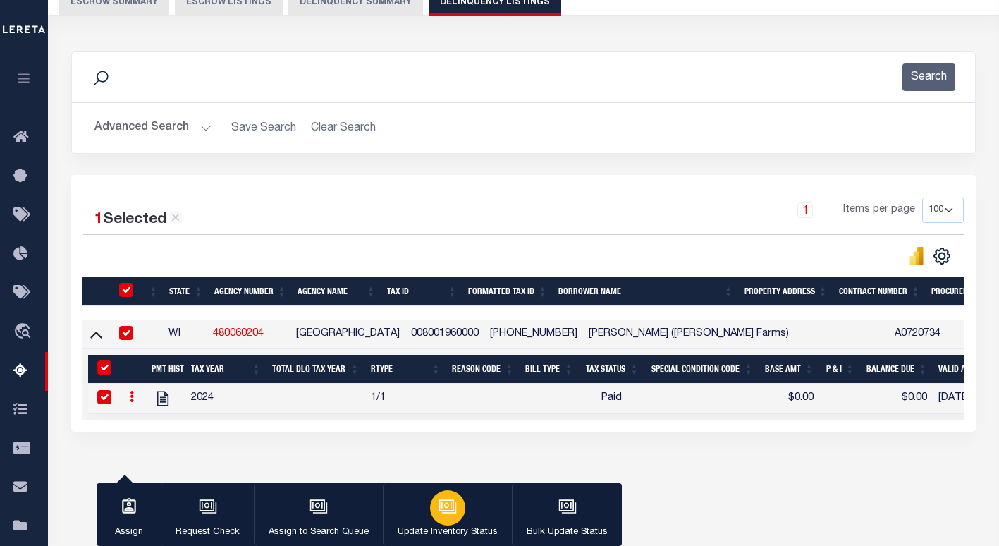
click at [421, 503] on button "Update Inventory Status" at bounding box center [447, 514] width 129 height 63
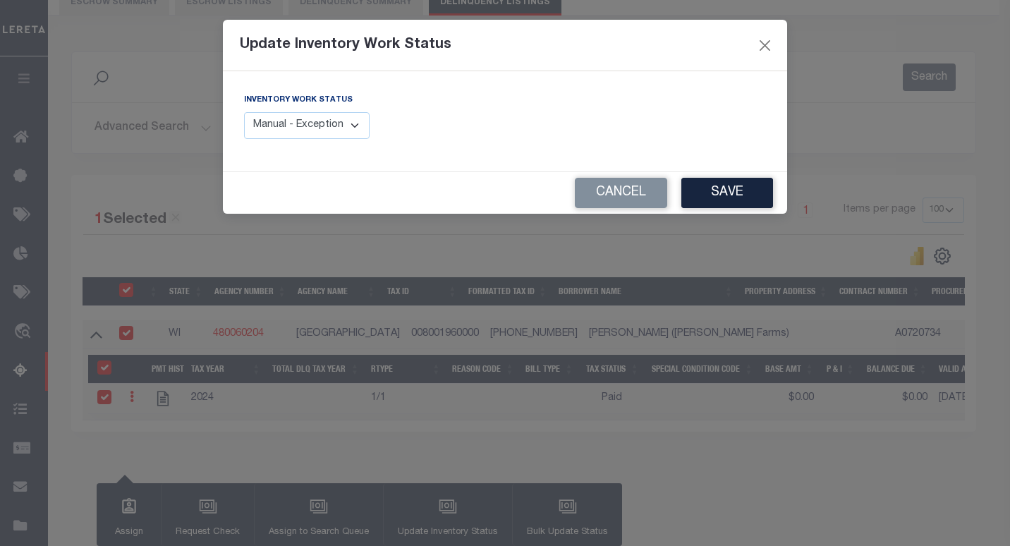
click at [334, 128] on select "Manual - Exception Pended - Awaiting Search Late Add Exception Completed" at bounding box center [307, 126] width 126 height 28
select select "4"
click at [244, 112] on select "Manual - Exception Pended - Awaiting Search Late Add Exception Completed" at bounding box center [307, 126] width 126 height 28
click at [714, 188] on button "Save" at bounding box center [727, 193] width 92 height 30
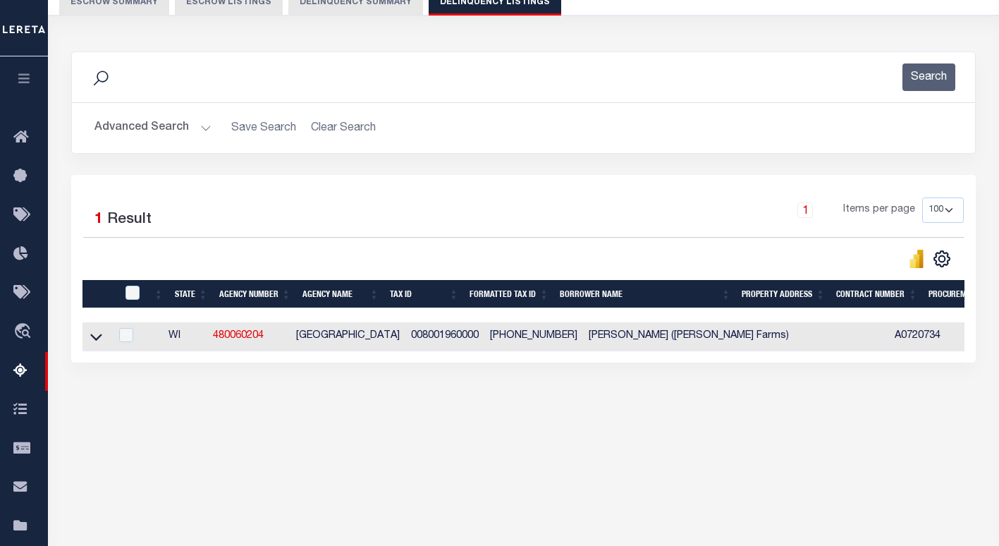
click at [138, 130] on button "Advanced Search" at bounding box center [152, 128] width 117 height 28
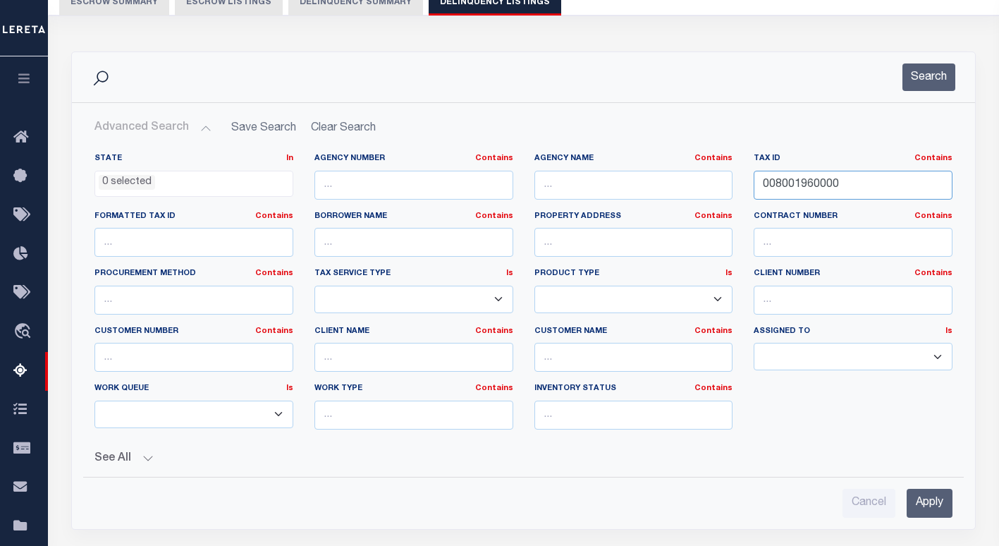
click at [783, 185] on input "008001960000" at bounding box center [853, 185] width 199 height 29
paste input "7"
type input "008001970000"
click at [929, 60] on div "Search" at bounding box center [523, 77] width 903 height 50
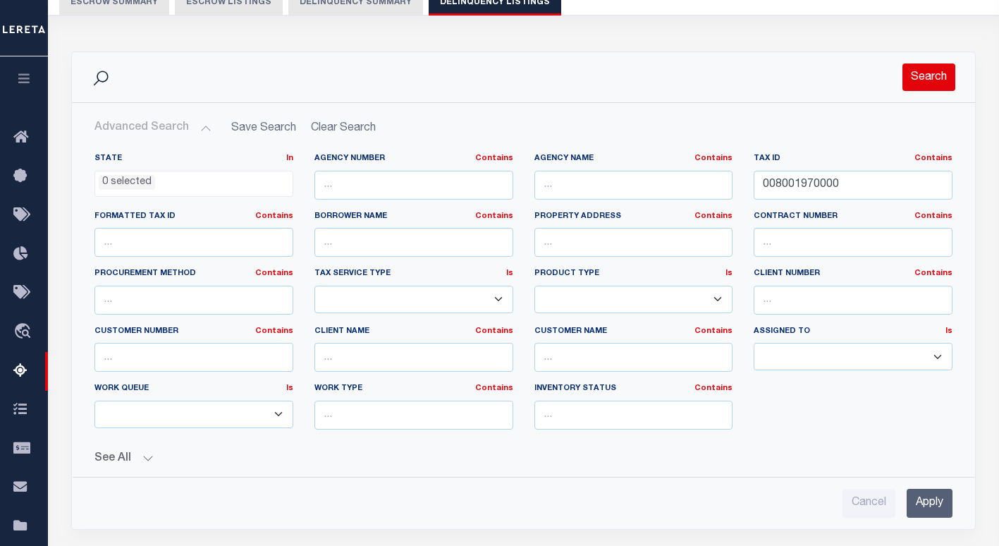
drag, startPoint x: 927, startPoint y: 76, endPoint x: 915, endPoint y: 85, distance: 15.1
click at [927, 77] on button "Search" at bounding box center [929, 77] width 53 height 28
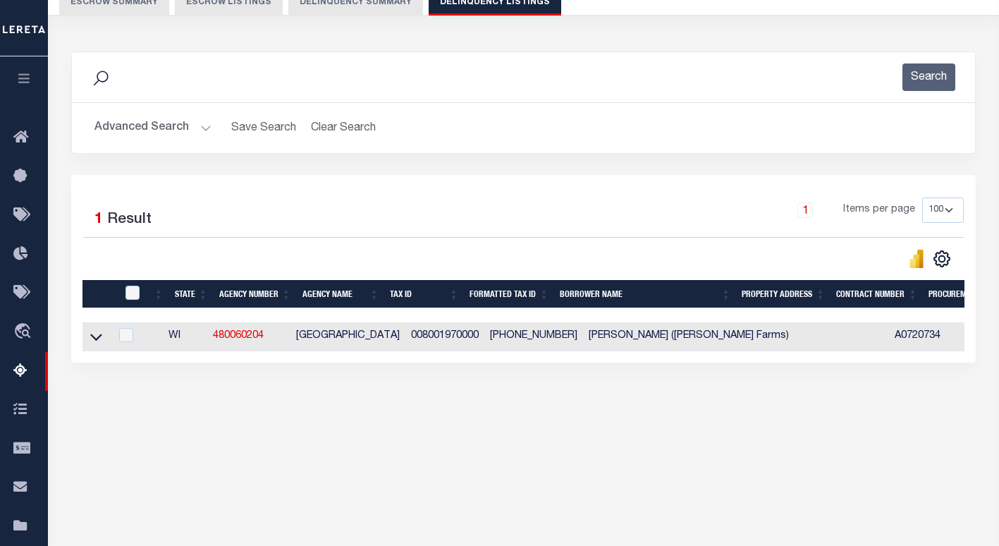
scroll to position [202, 0]
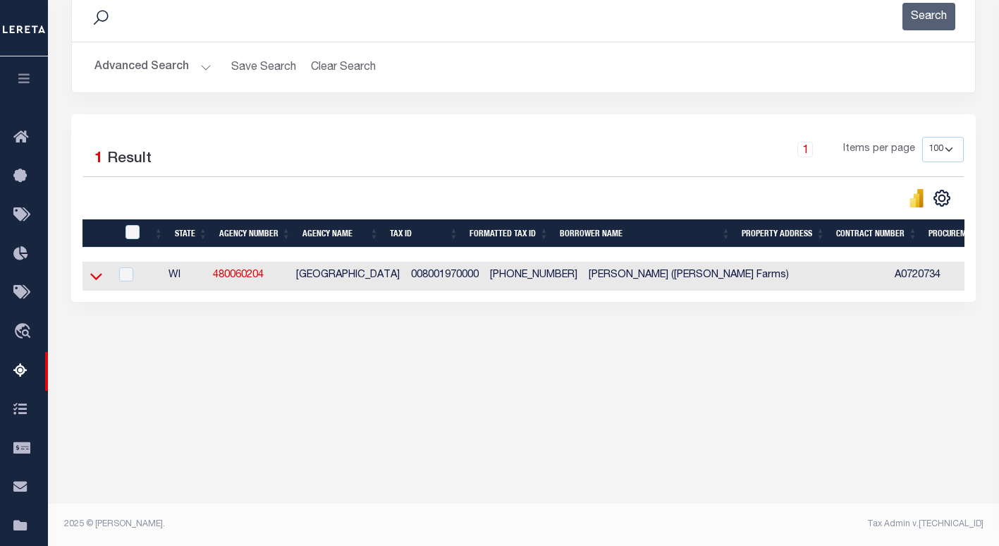
click at [92, 281] on icon at bounding box center [96, 276] width 12 height 15
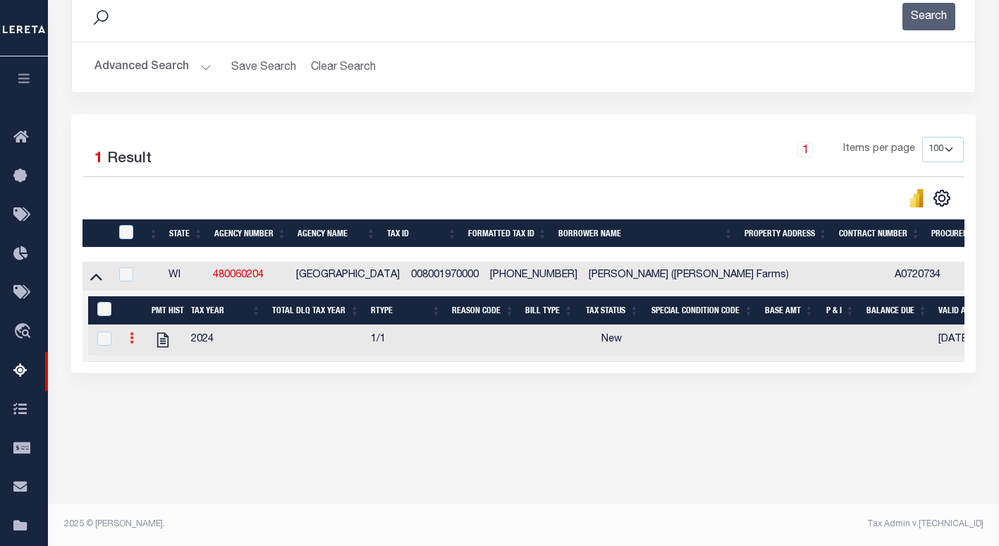
click at [128, 343] on link at bounding box center [132, 339] width 16 height 11
click at [146, 363] on img "" at bounding box center [149, 361] width 14 height 14
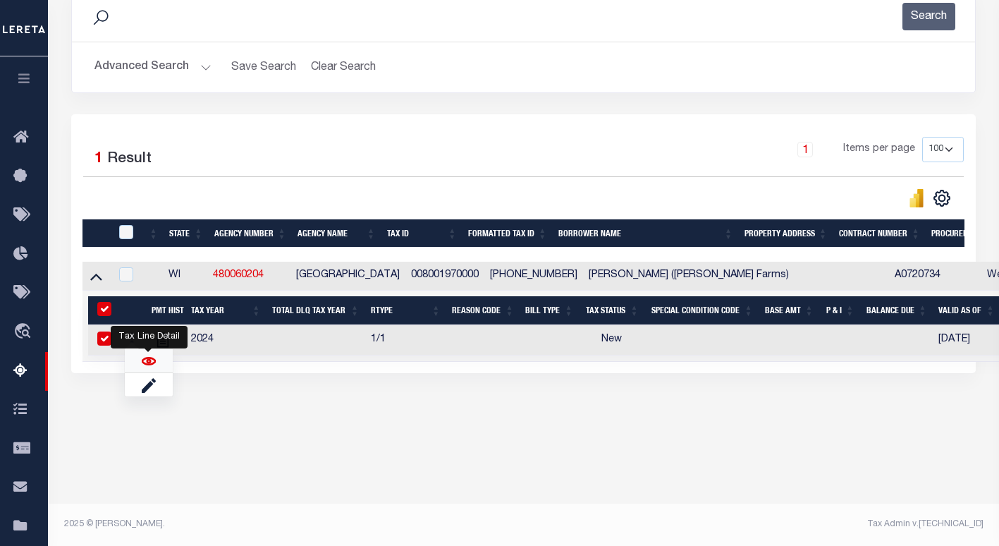
checkbox input "true"
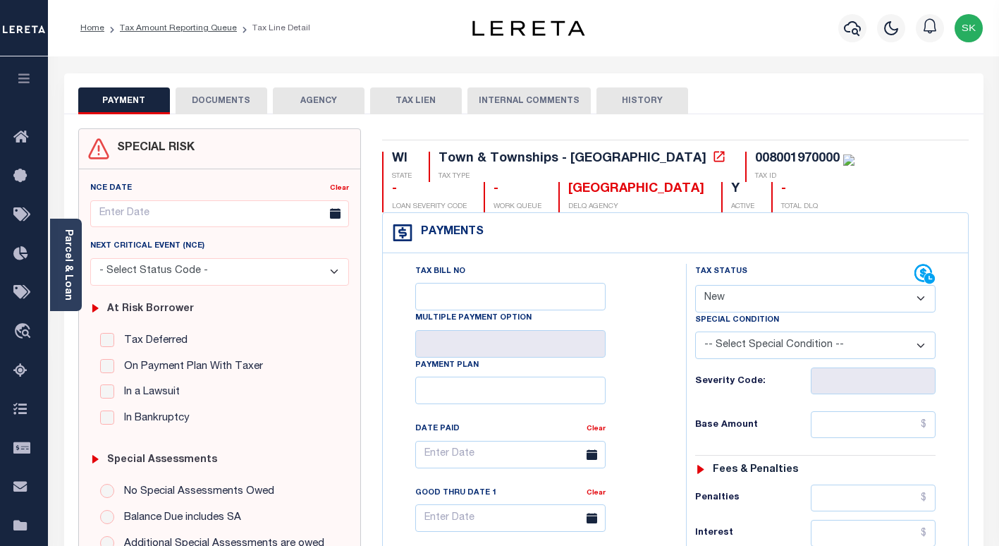
click at [755, 294] on select "- Select Status Code - Open Due/Unpaid Paid Incomplete No Tax Due Internal Refu…" at bounding box center [815, 299] width 240 height 28
select select "PYD"
click at [695, 286] on select "- Select Status Code - Open Due/Unpaid Paid Incomplete No Tax Due Internal Refu…" at bounding box center [815, 299] width 240 height 28
type input "[DATE]"
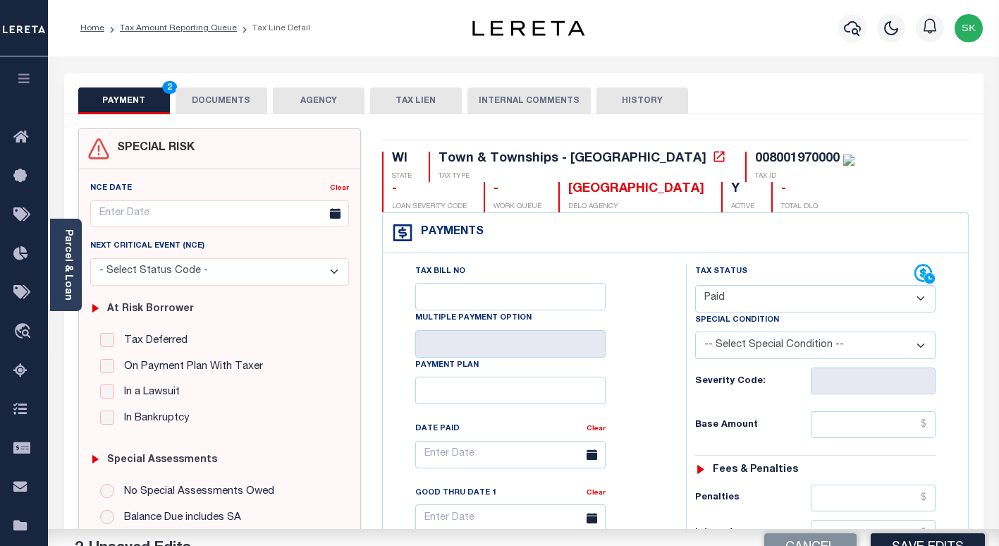
click at [662, 329] on div "Tax Bill No Multiple Payment Option Payment Plan Clear" at bounding box center [531, 462] width 268 height 396
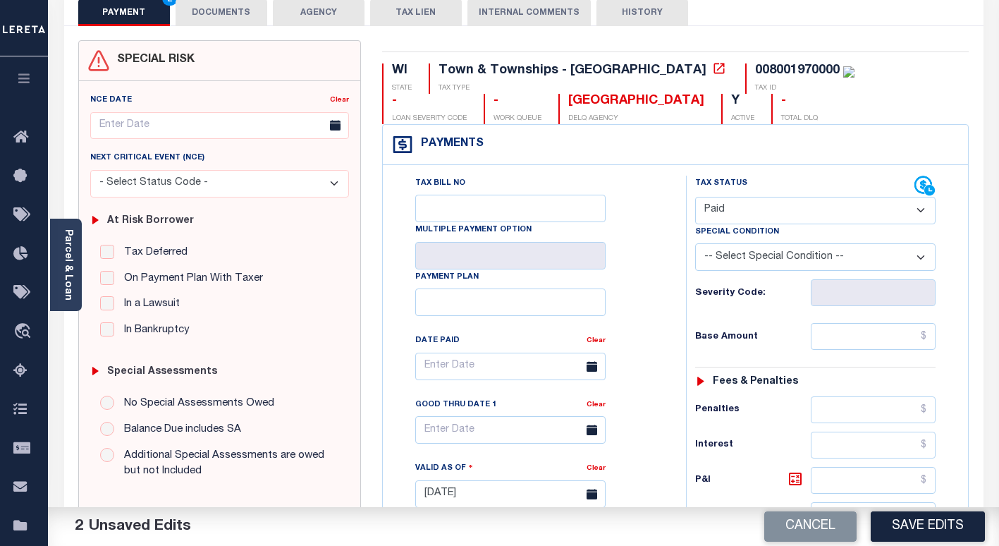
scroll to position [141, 0]
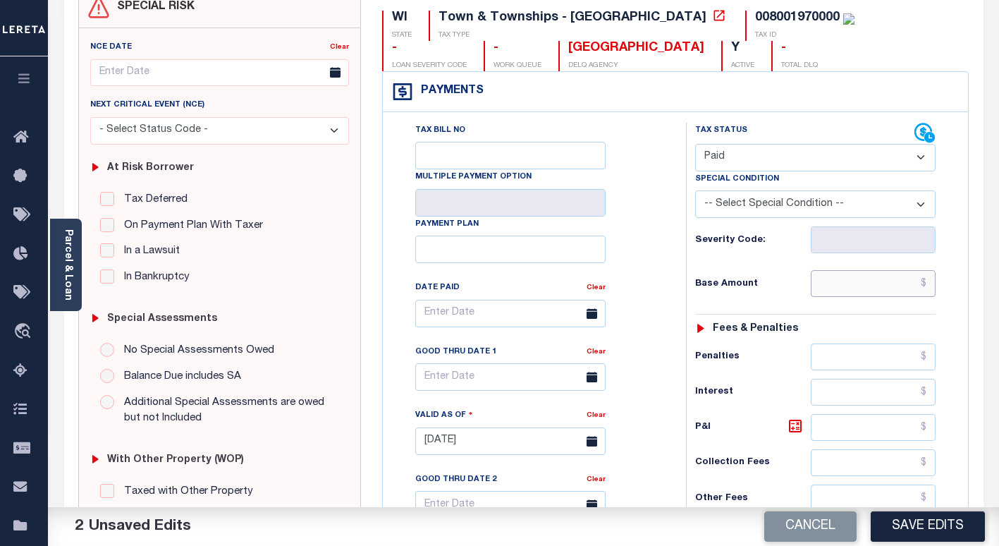
click at [825, 289] on input "text" at bounding box center [873, 283] width 125 height 27
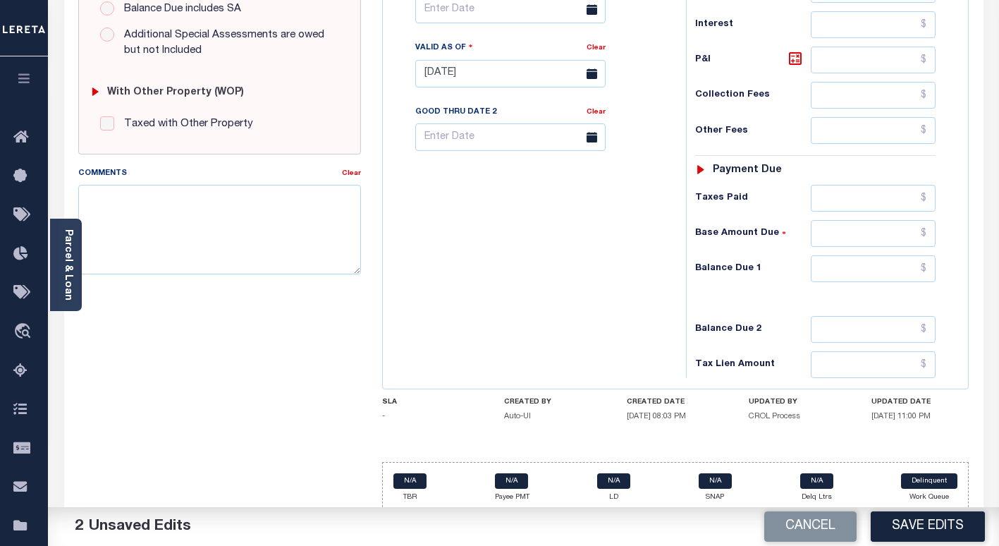
scroll to position [523, 0]
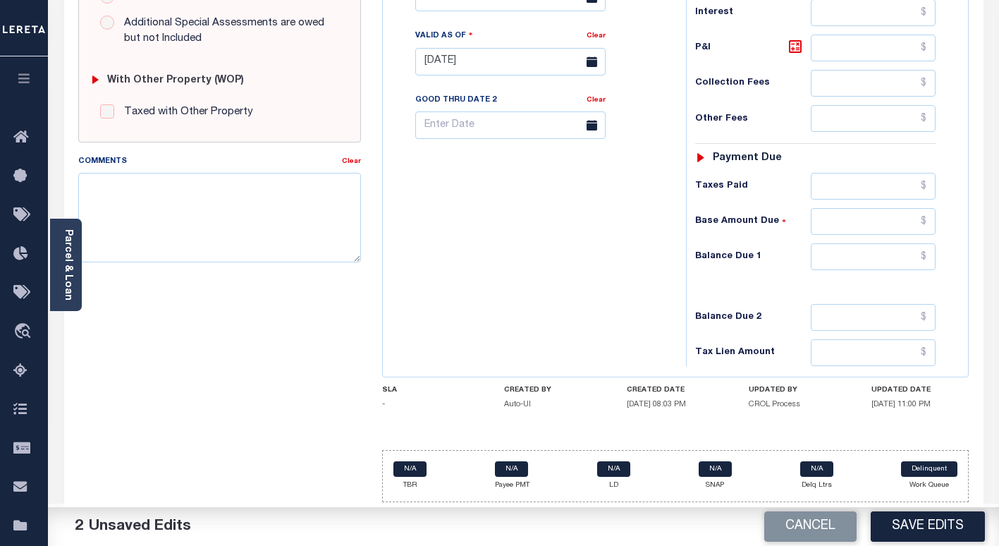
type input "$0.00"
click at [827, 255] on input "text" at bounding box center [873, 256] width 125 height 27
type input "$0.00"
click at [439, 266] on div "Tax Bill No Multiple Payment Option Payment Plan Clear" at bounding box center [530, 54] width 289 height 623
drag, startPoint x: 887, startPoint y: 523, endPoint x: 841, endPoint y: 479, distance: 63.3
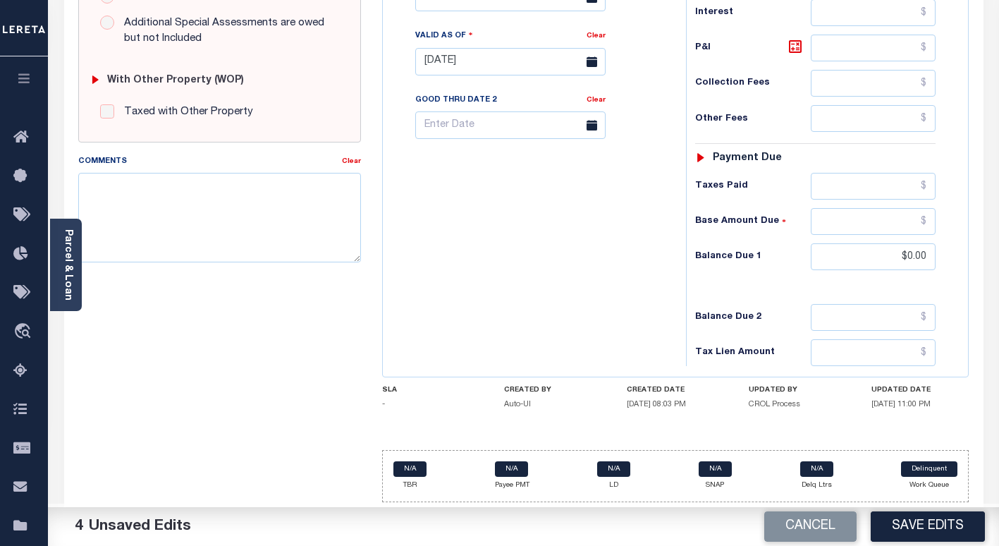
click at [887, 523] on button "Save Edits" at bounding box center [928, 526] width 114 height 30
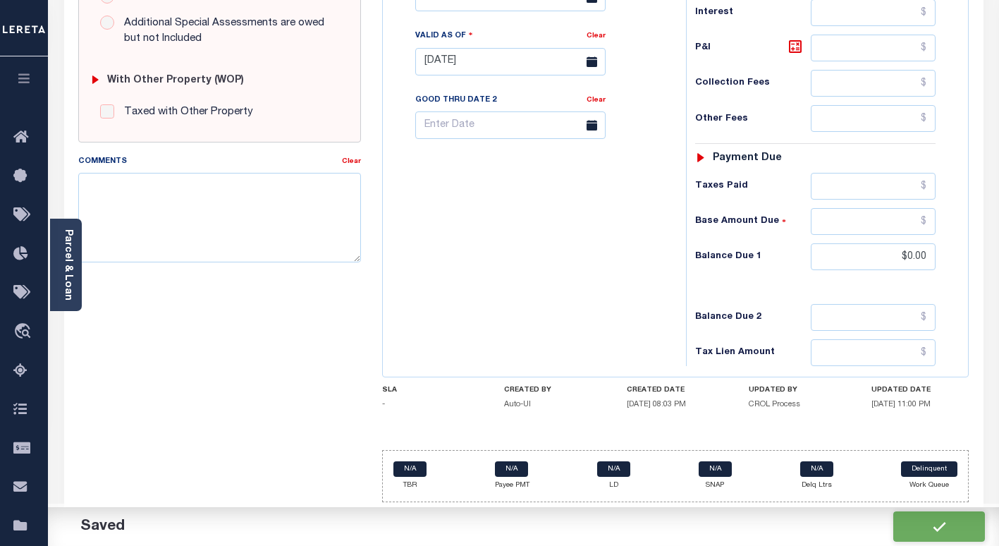
checkbox input "false"
type input "$0"
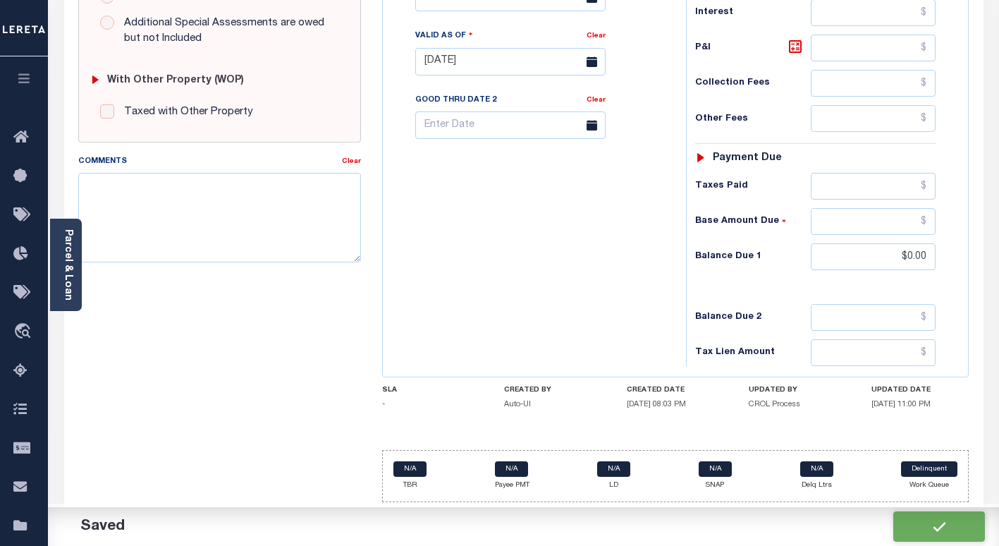
type input "$0"
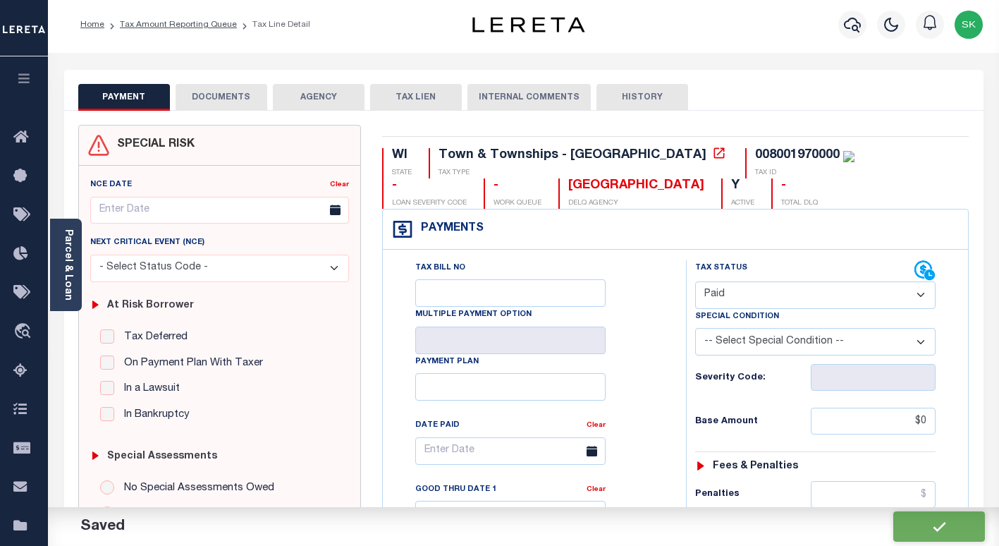
scroll to position [0, 0]
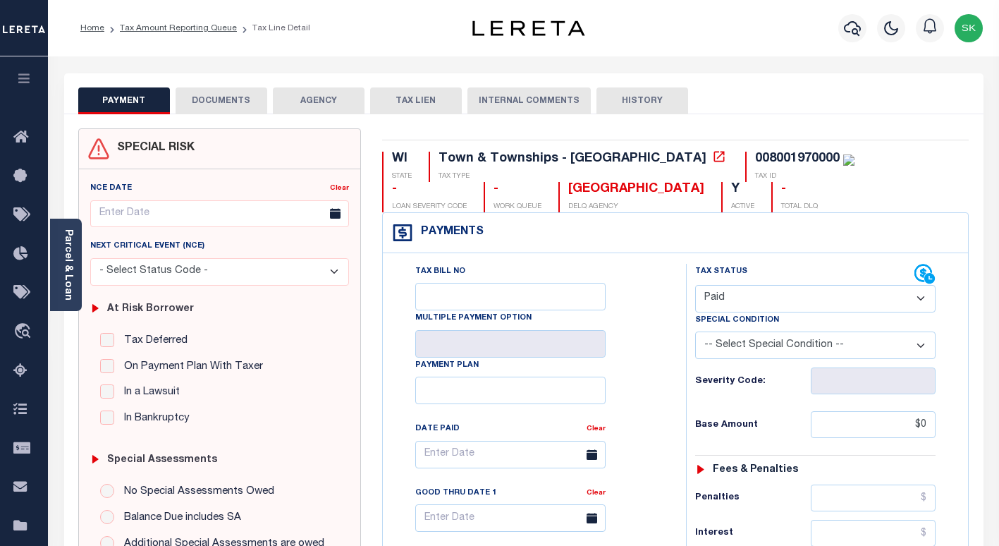
click at [212, 101] on button "DOCUMENTS" at bounding box center [222, 100] width 92 height 27
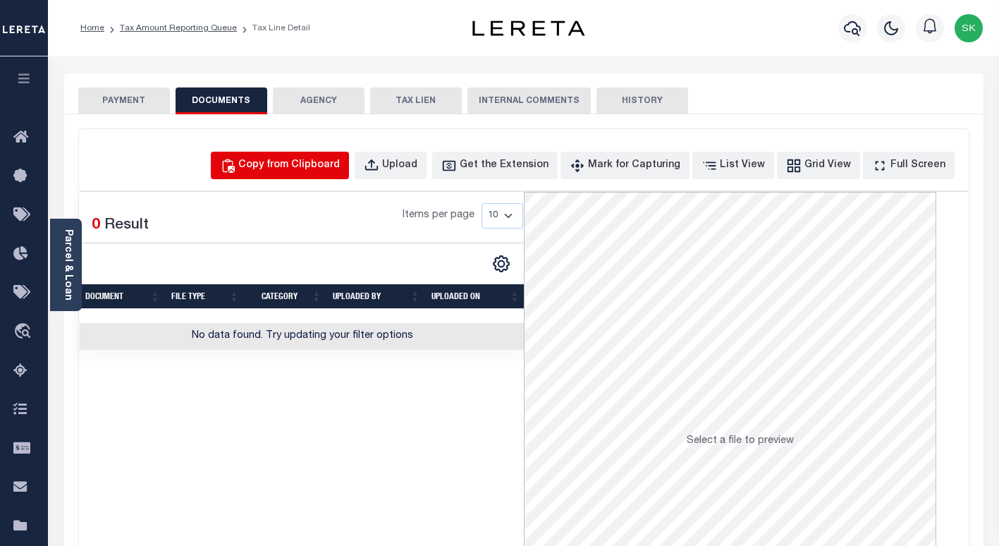
click at [283, 167] on div "Copy from Clipboard" at bounding box center [289, 166] width 102 height 16
select select "POP"
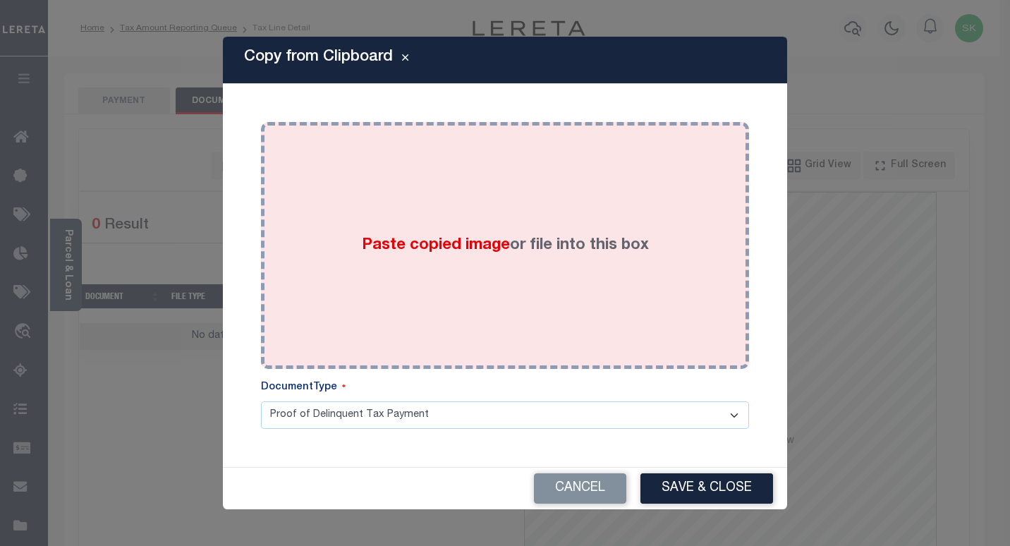
click at [416, 266] on div "Paste copied image or file into this box" at bounding box center [505, 246] width 467 height 226
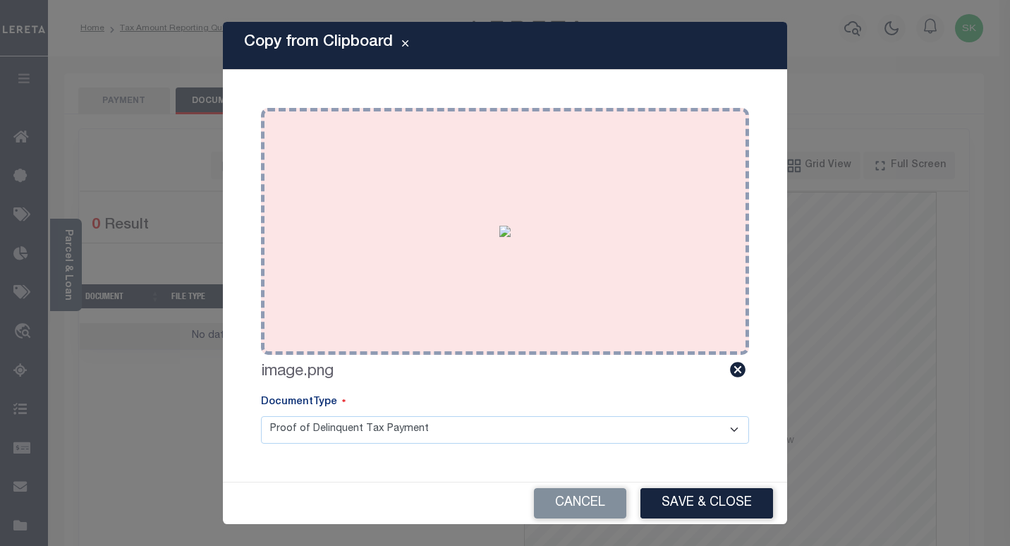
click at [703, 496] on button "Save & Close" at bounding box center [706, 503] width 133 height 30
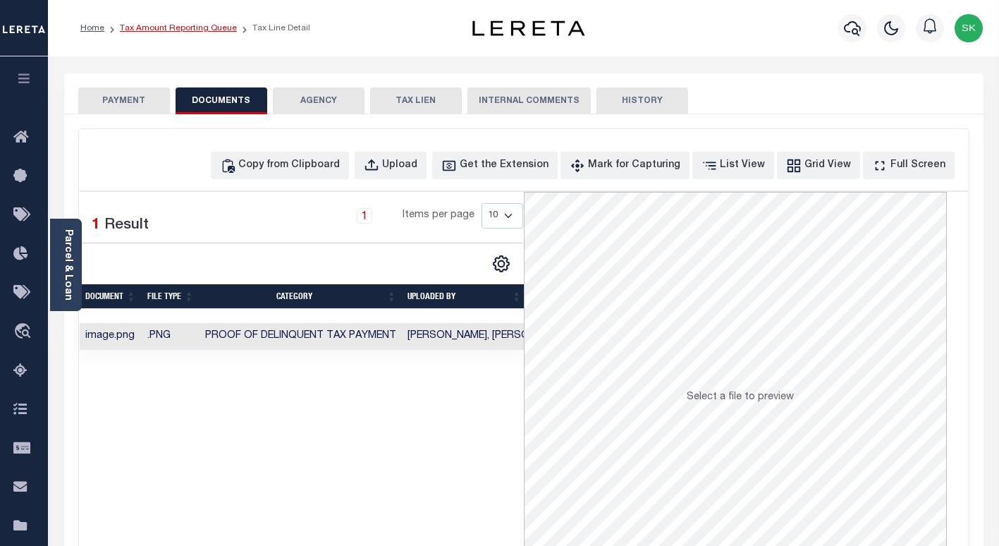
click at [200, 30] on link "Tax Amount Reporting Queue" at bounding box center [178, 28] width 117 height 8
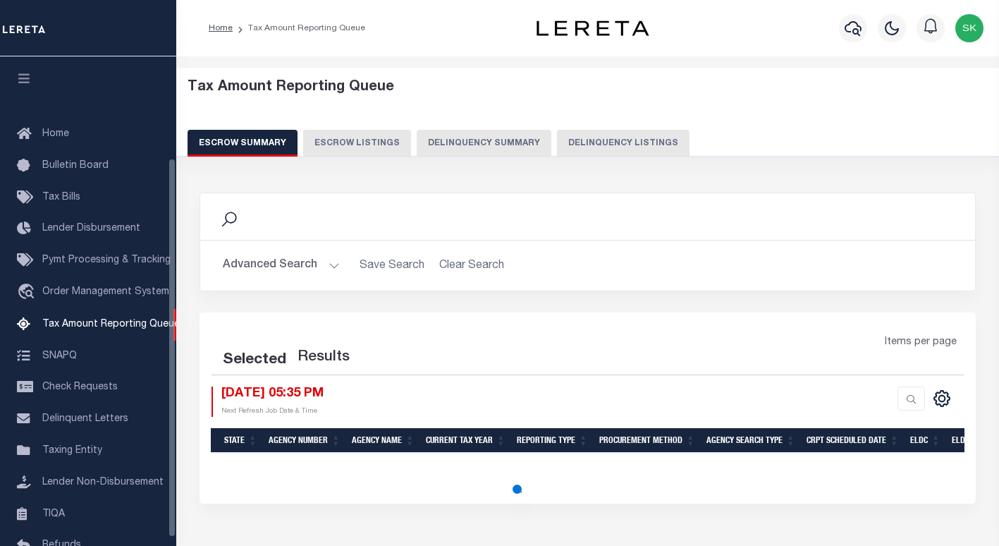
click at [623, 142] on button "Delinquency Listings" at bounding box center [623, 143] width 133 height 27
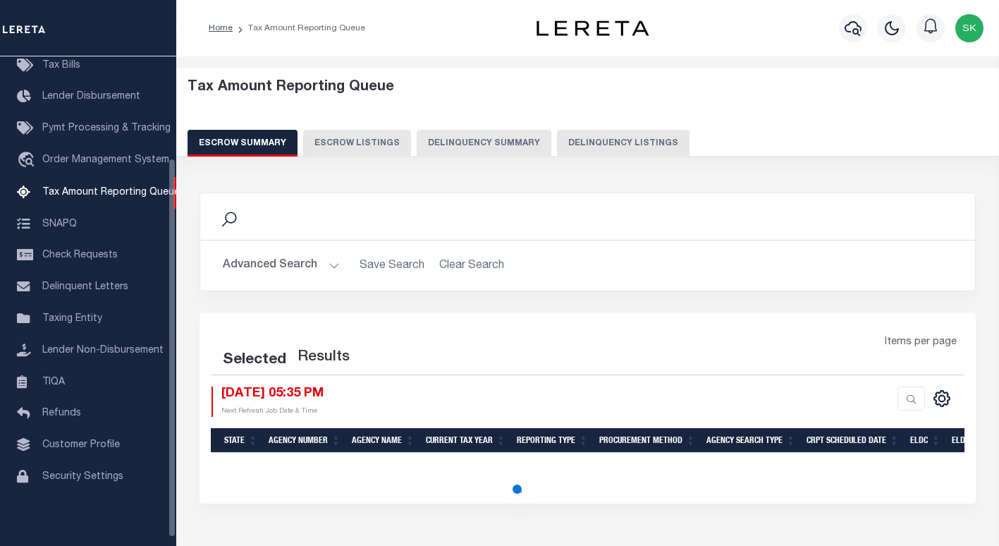
select select "100"
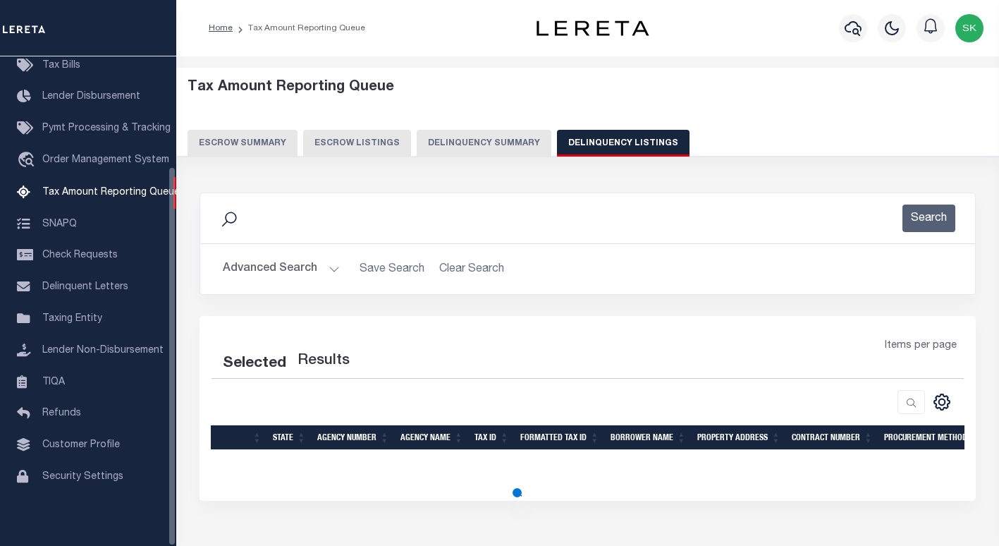
select select "100"
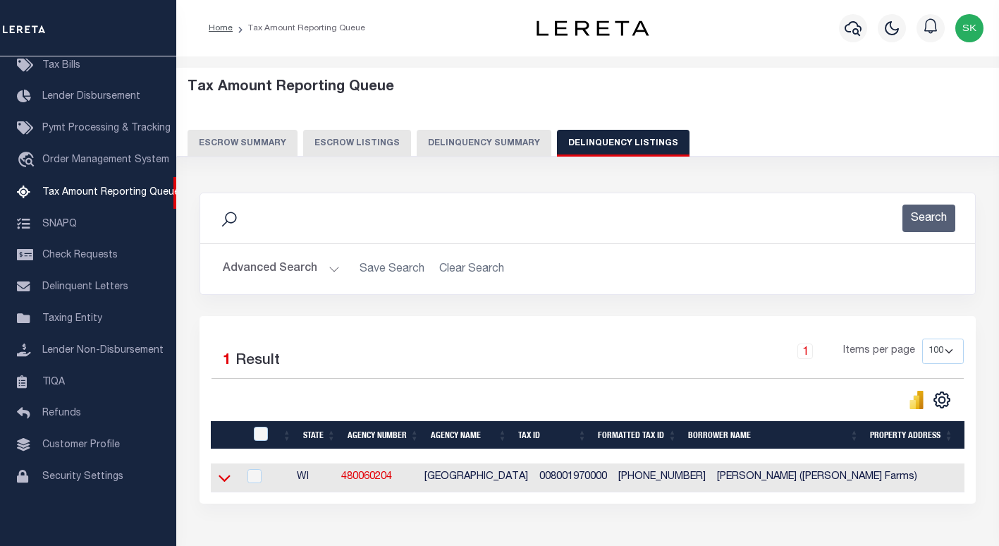
click at [221, 482] on icon at bounding box center [225, 477] width 12 height 15
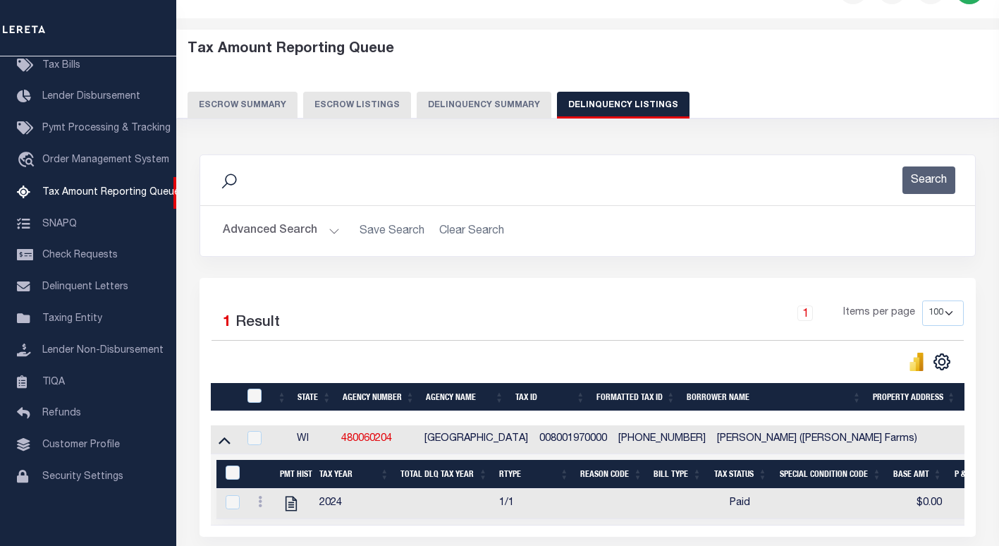
scroll to position [169, 0]
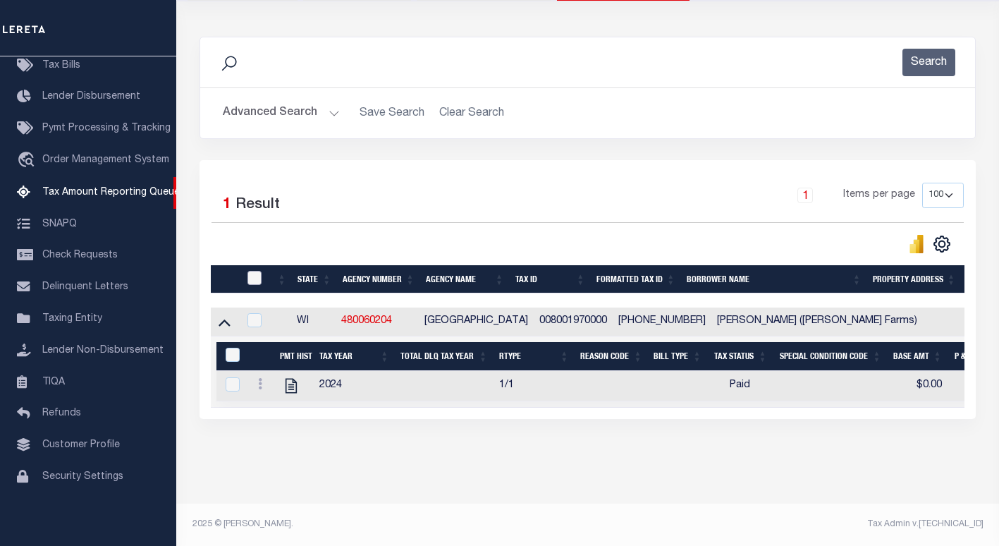
click at [251, 271] on input "checkbox" at bounding box center [255, 278] width 14 height 14
checkbox input "true"
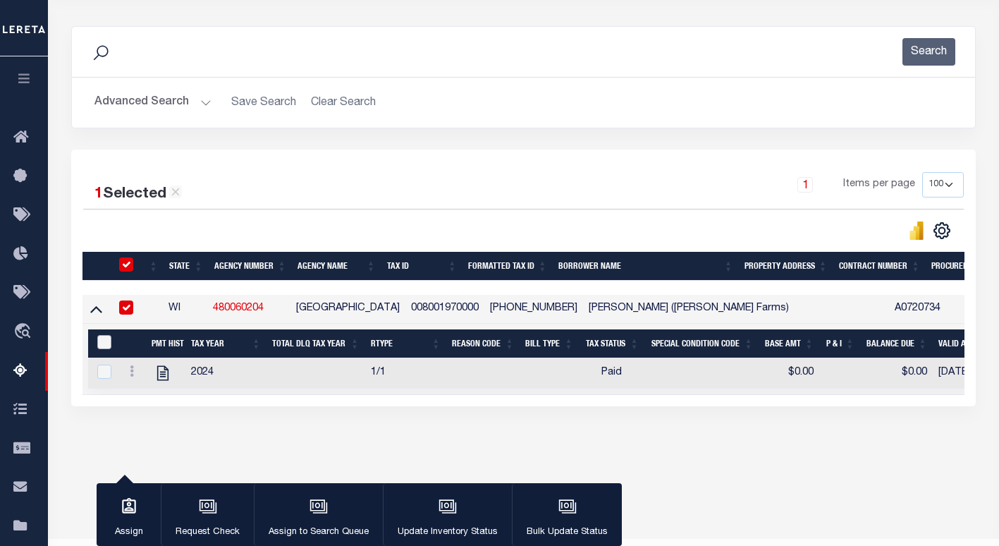
click at [98, 342] on input "&nbsp;" at bounding box center [104, 342] width 14 height 14
checkbox input "true"
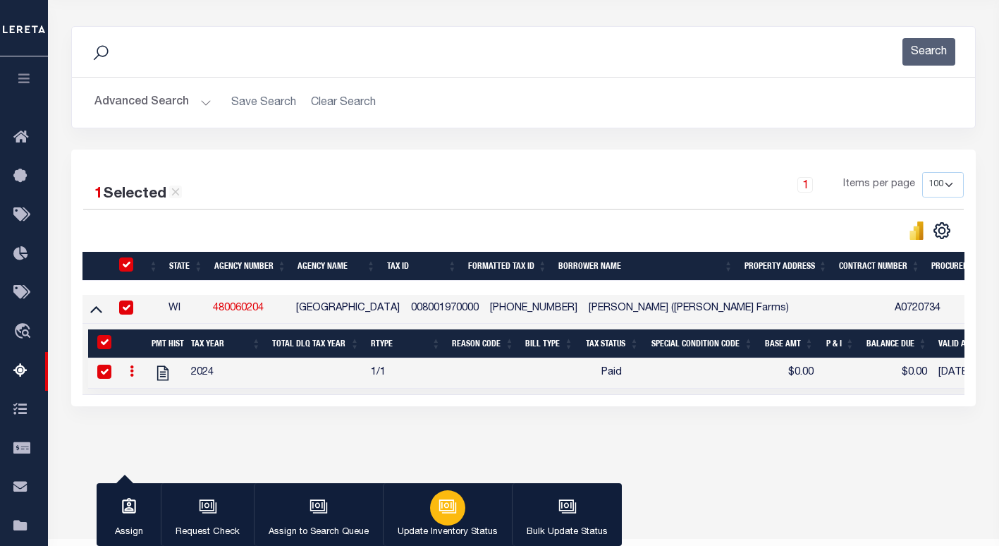
drag, startPoint x: 408, startPoint y: 505, endPoint x: 405, endPoint y: 514, distance: 9.6
click at [405, 514] on button "Update Inventory Status" at bounding box center [447, 514] width 129 height 63
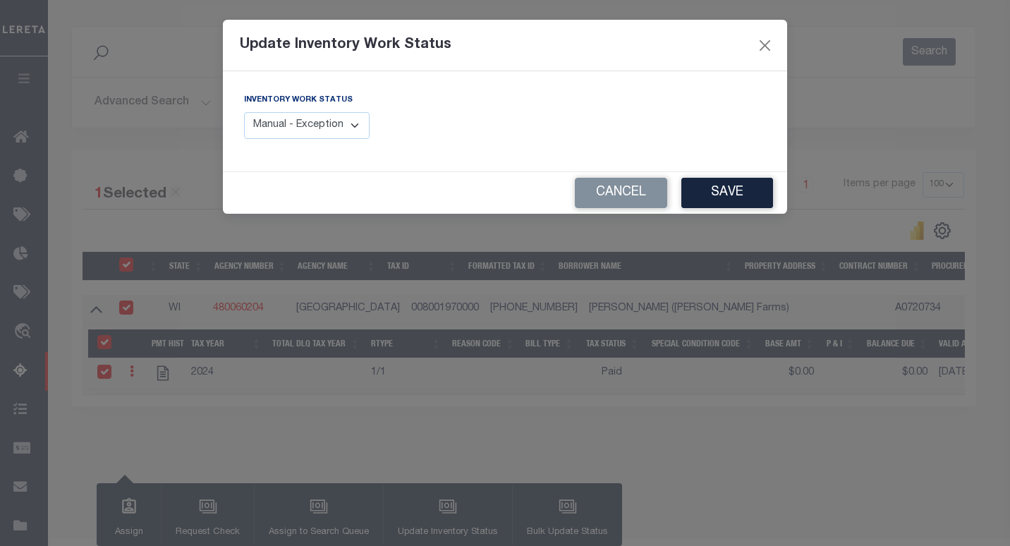
click at [349, 126] on select "Manual - Exception Pended - Awaiting Search Late Add Exception Completed" at bounding box center [307, 126] width 126 height 28
select select "4"
click at [244, 112] on select "Manual - Exception Pended - Awaiting Search Late Add Exception Completed" at bounding box center [307, 126] width 126 height 28
click at [736, 196] on button "Save" at bounding box center [727, 193] width 92 height 30
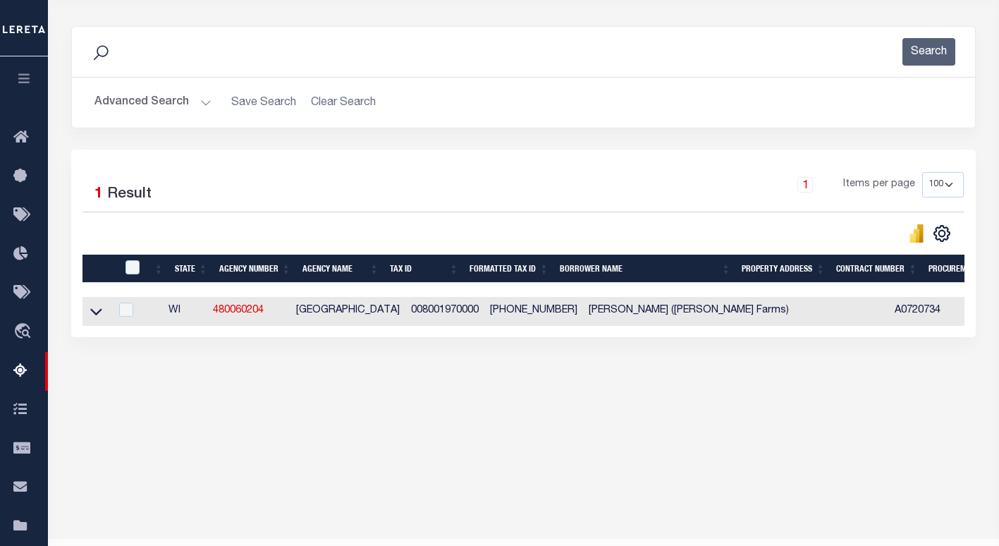
click at [349, 158] on div "1 Selected 1 Result 1 Items per page 10 25 50 100 500" at bounding box center [523, 244] width 905 height 188
